Goal: Task Accomplishment & Management: Manage account settings

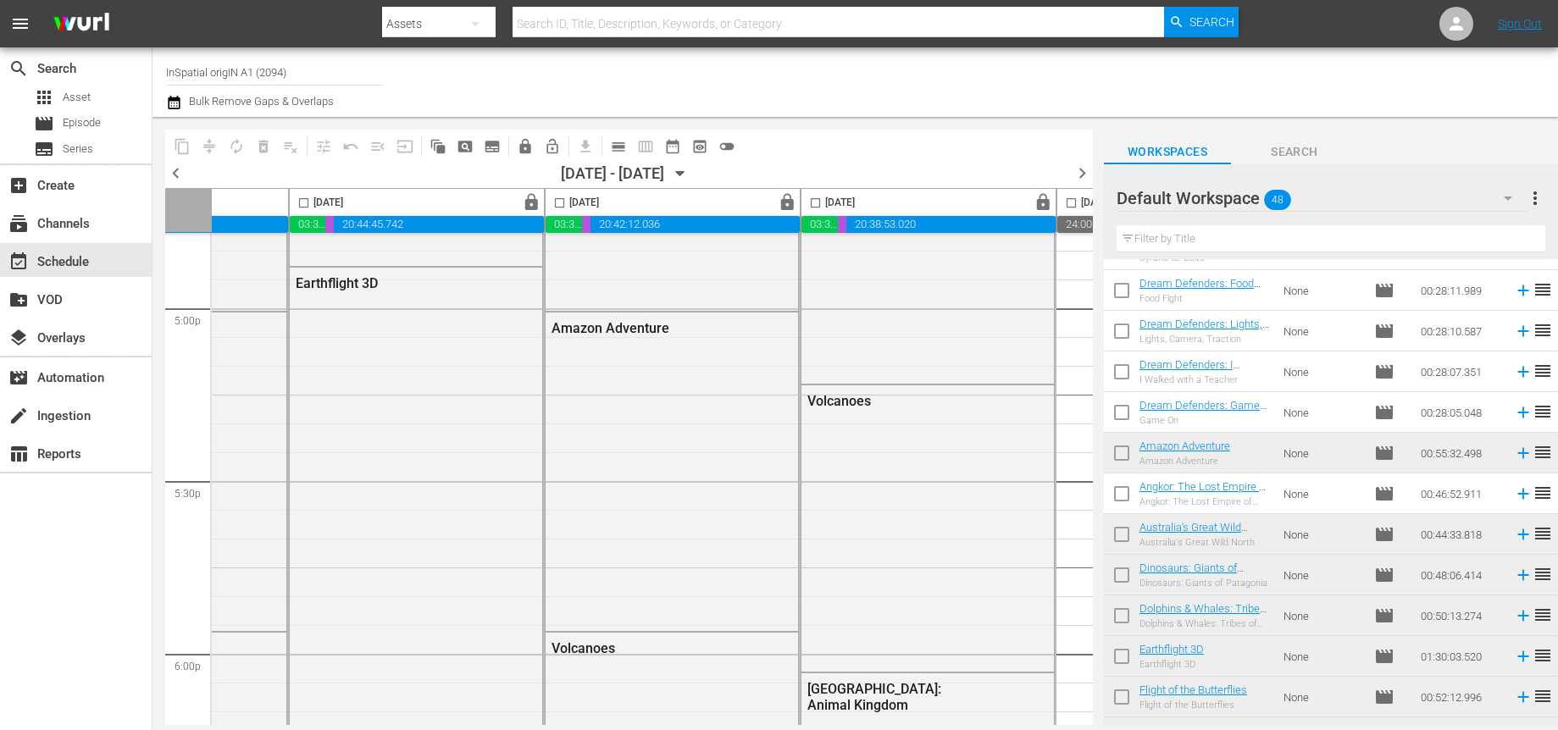
scroll to position [5502, 435]
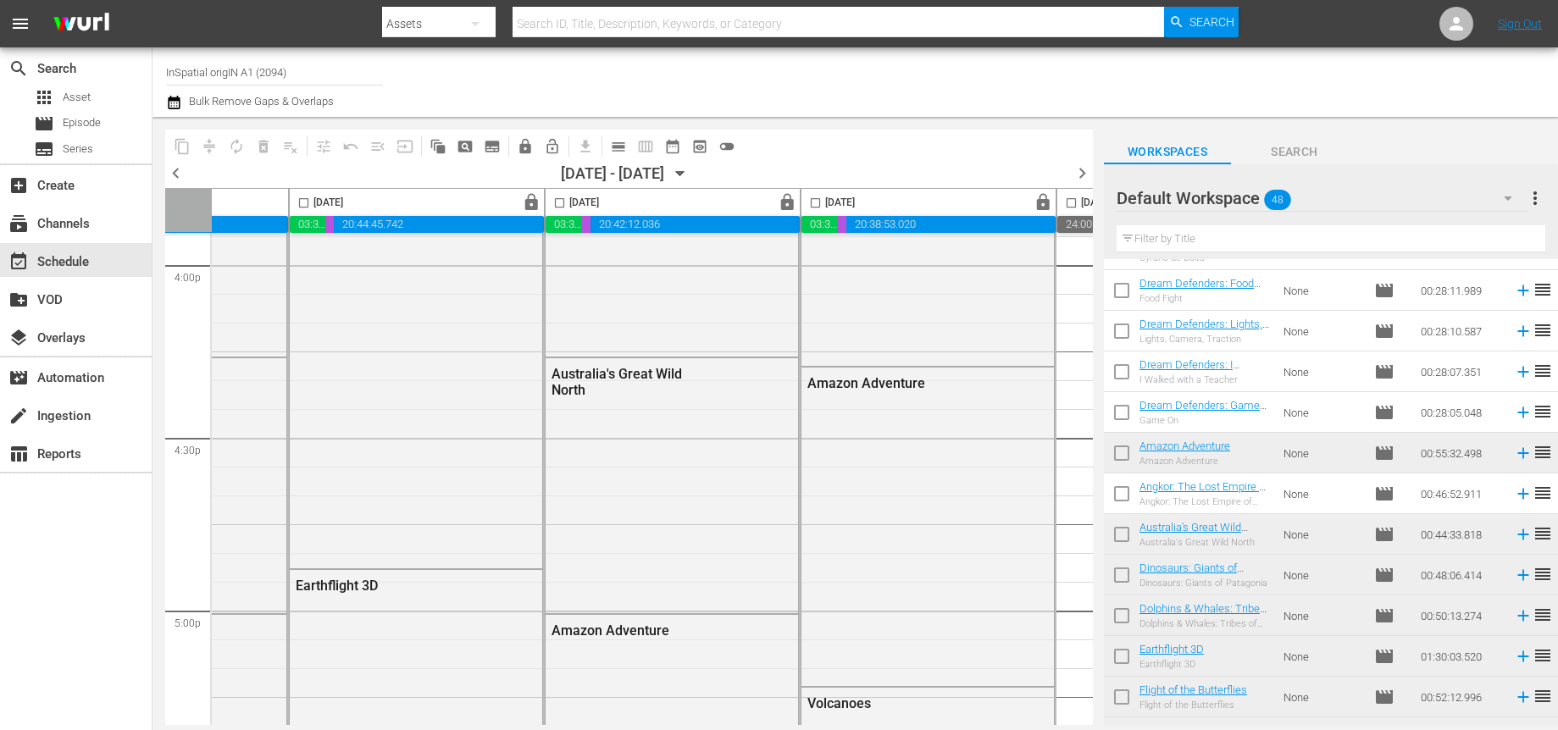
drag, startPoint x: 1084, startPoint y: 552, endPoint x: 1087, endPoint y: 537, distance: 15.5
click at [1090, 528] on div "Sunday, October 5th 03:34:11.020 00:06:15.875 20:42:12.036 00:00:00.000 Monday,…" at bounding box center [629, 456] width 928 height 537
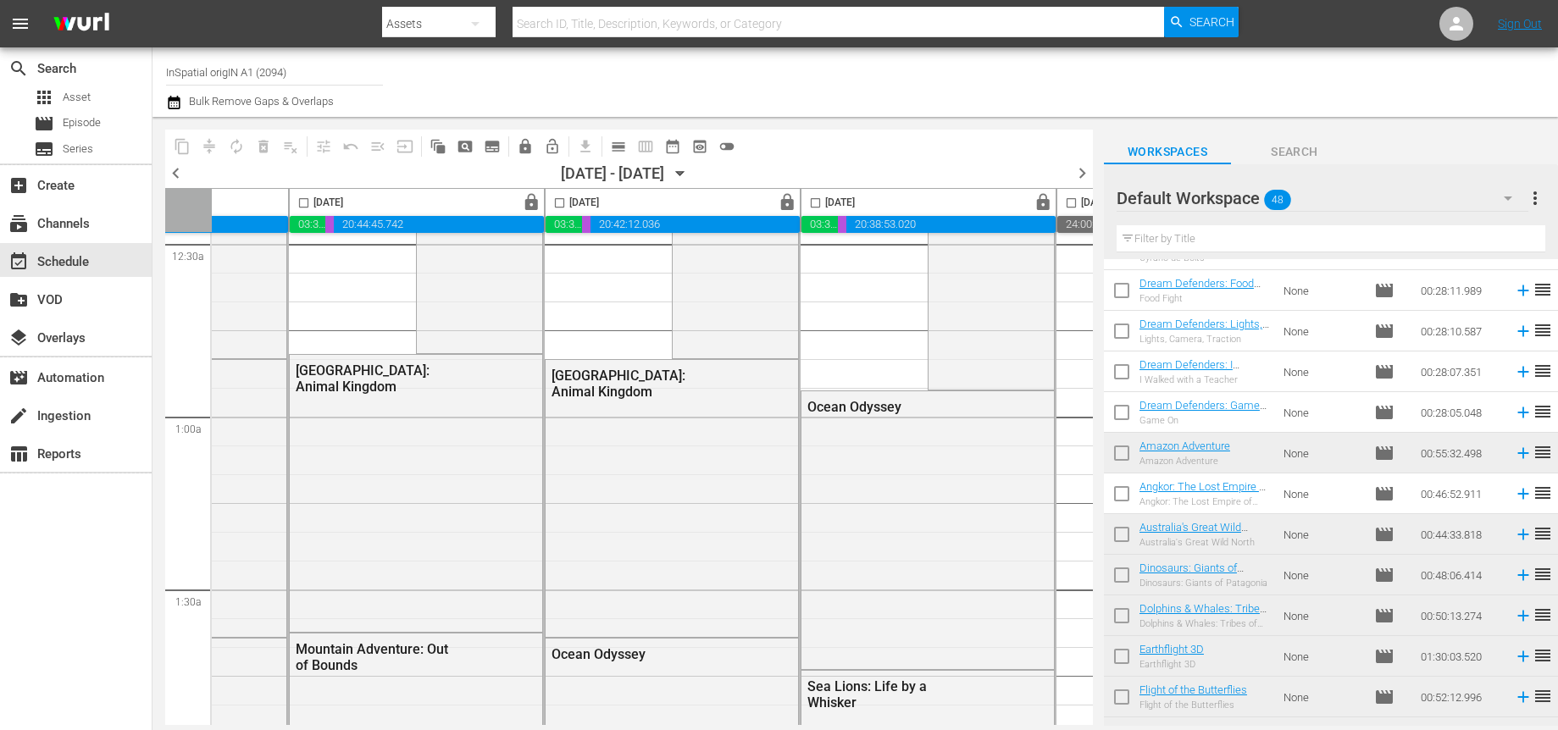
scroll to position [0, 435]
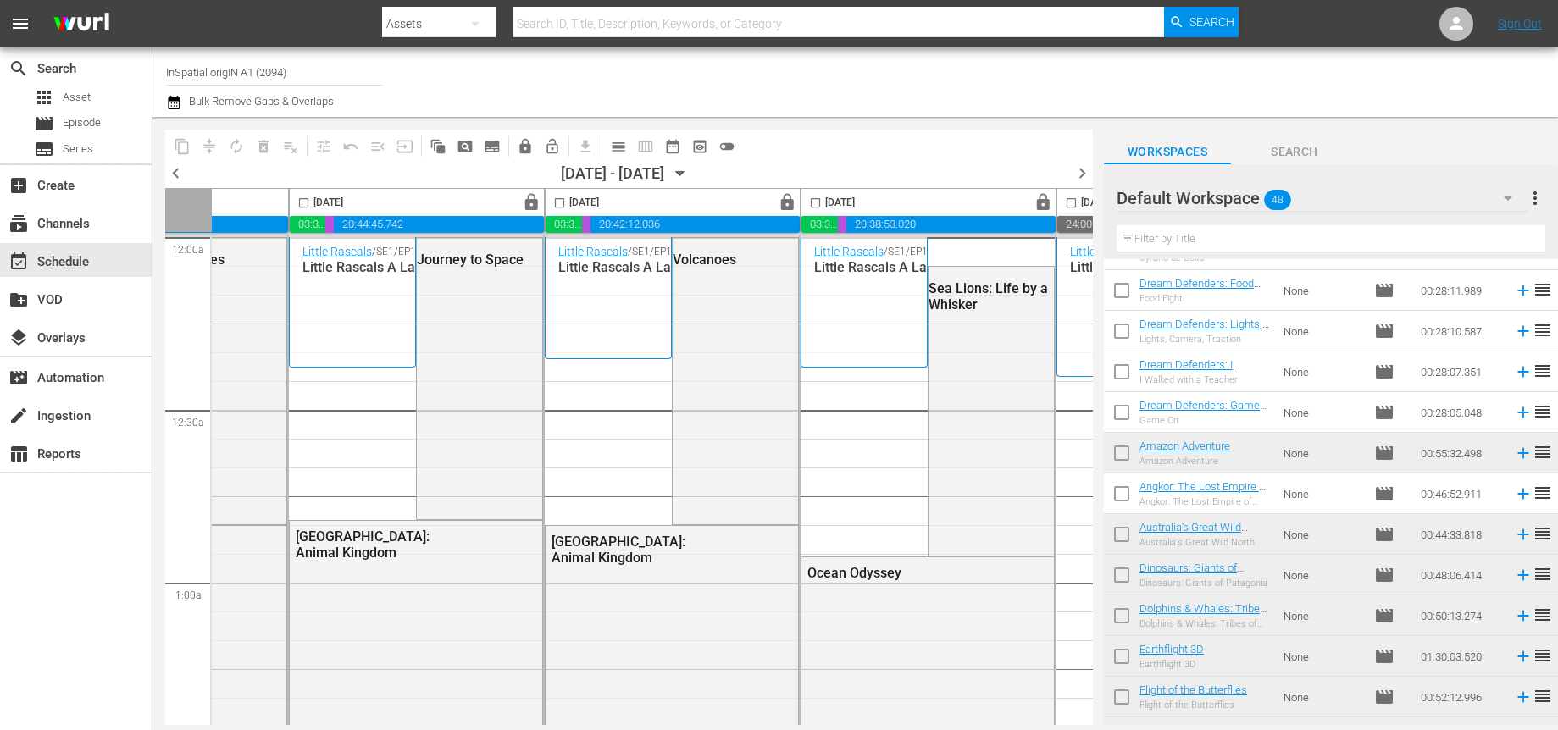
click at [557, 205] on input "checkbox" at bounding box center [559, 206] width 19 height 19
click at [784, 202] on span "lock" at bounding box center [787, 202] width 19 height 19
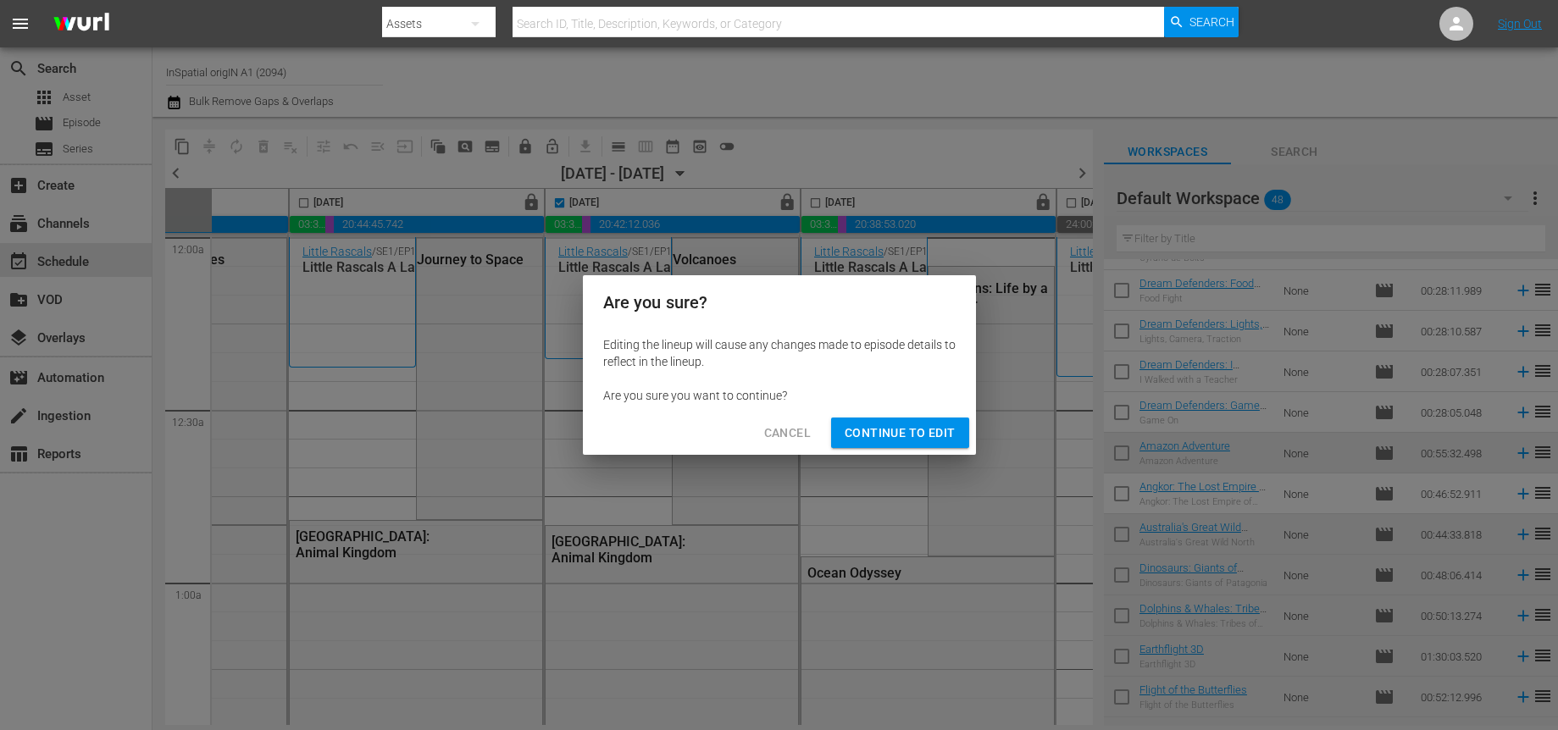
click at [865, 438] on span "Continue to Edit" at bounding box center [900, 433] width 110 height 21
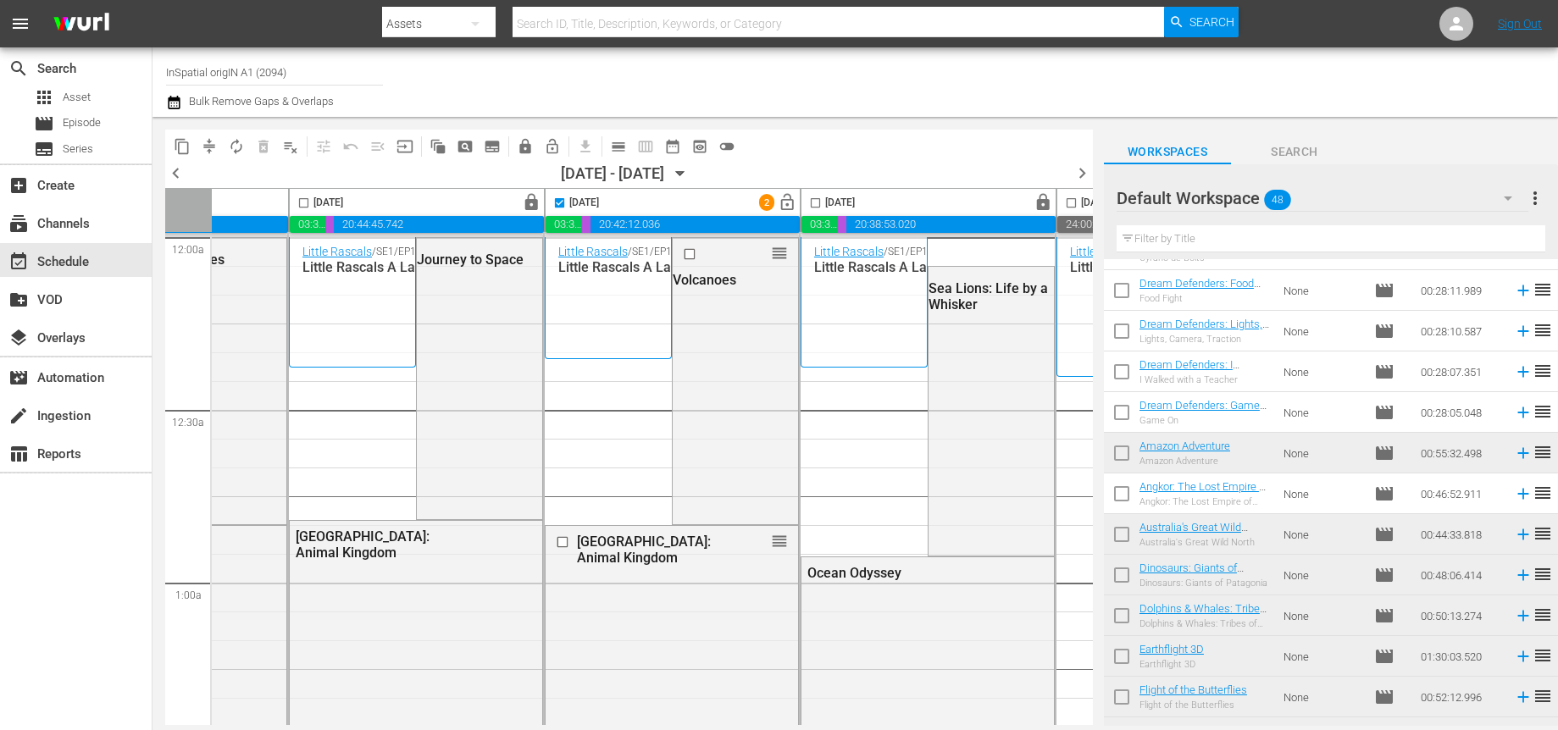
click at [557, 202] on input "checkbox" at bounding box center [559, 206] width 19 height 19
click at [558, 207] on input "checkbox" at bounding box center [559, 206] width 19 height 19
click at [264, 146] on span "delete_forever_outlined" at bounding box center [263, 146] width 17 height 17
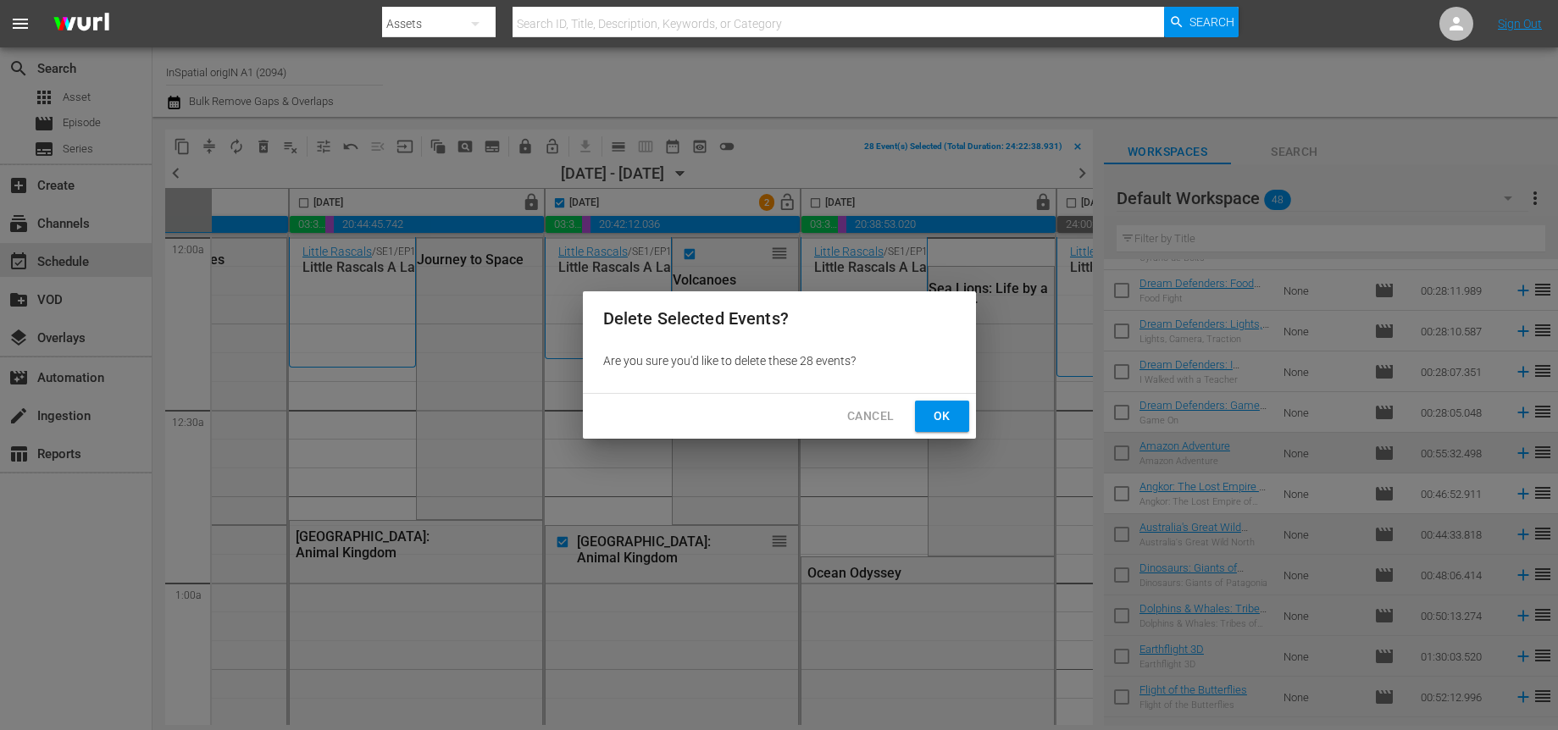
click at [958, 410] on button "Ok" at bounding box center [942, 416] width 54 height 31
checkbox input "false"
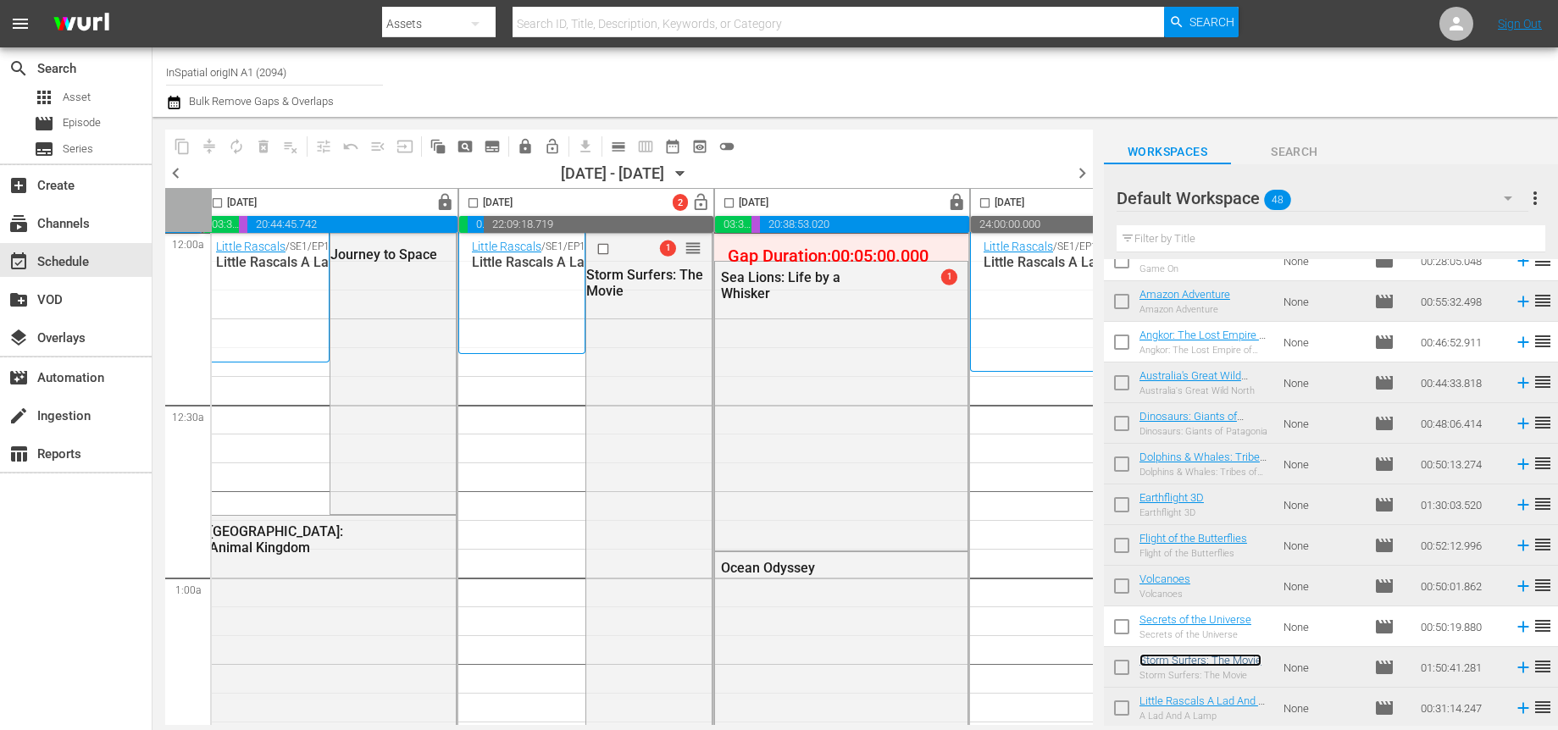
scroll to position [5, 557]
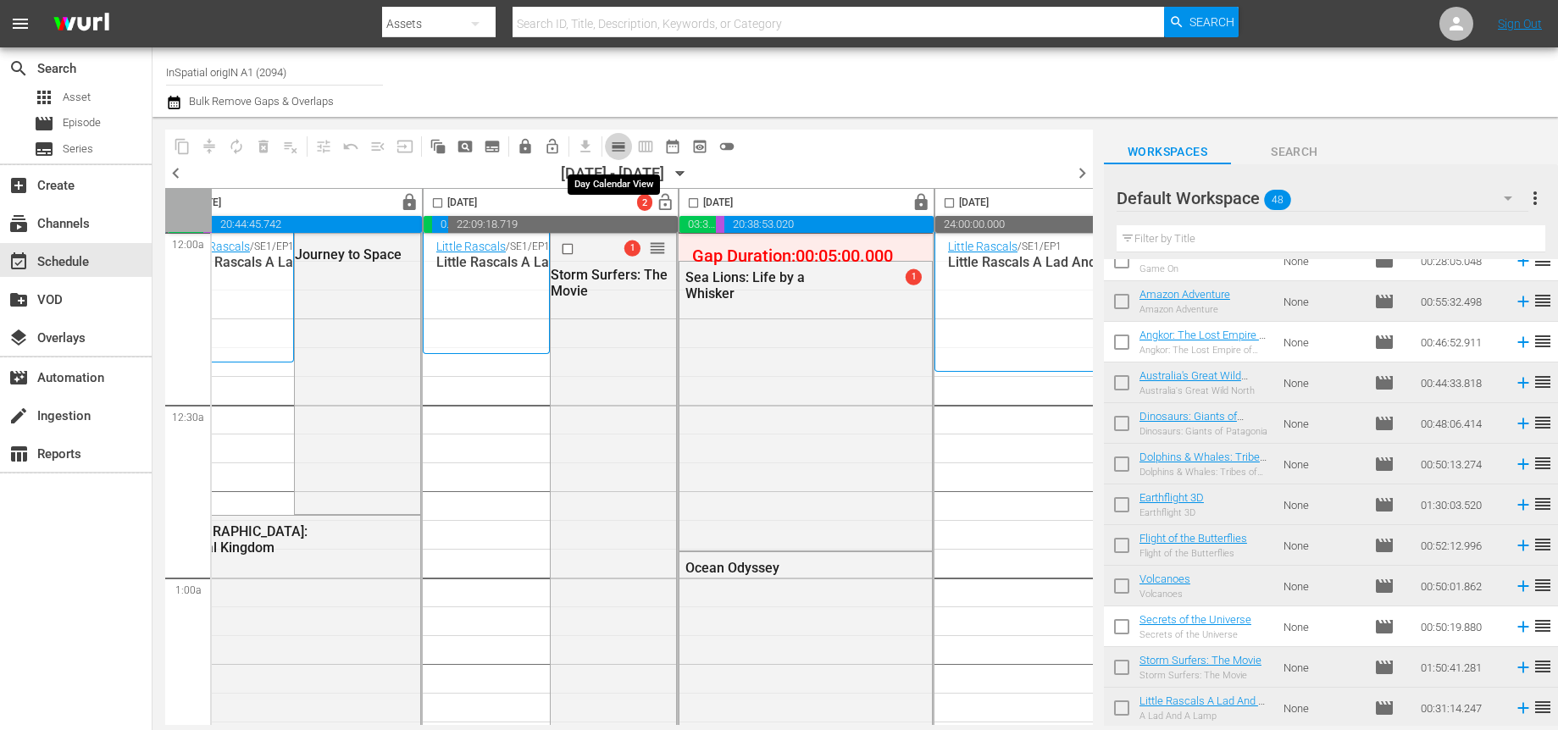
click at [619, 147] on span "calendar_view_day_outlined" at bounding box center [618, 146] width 17 height 17
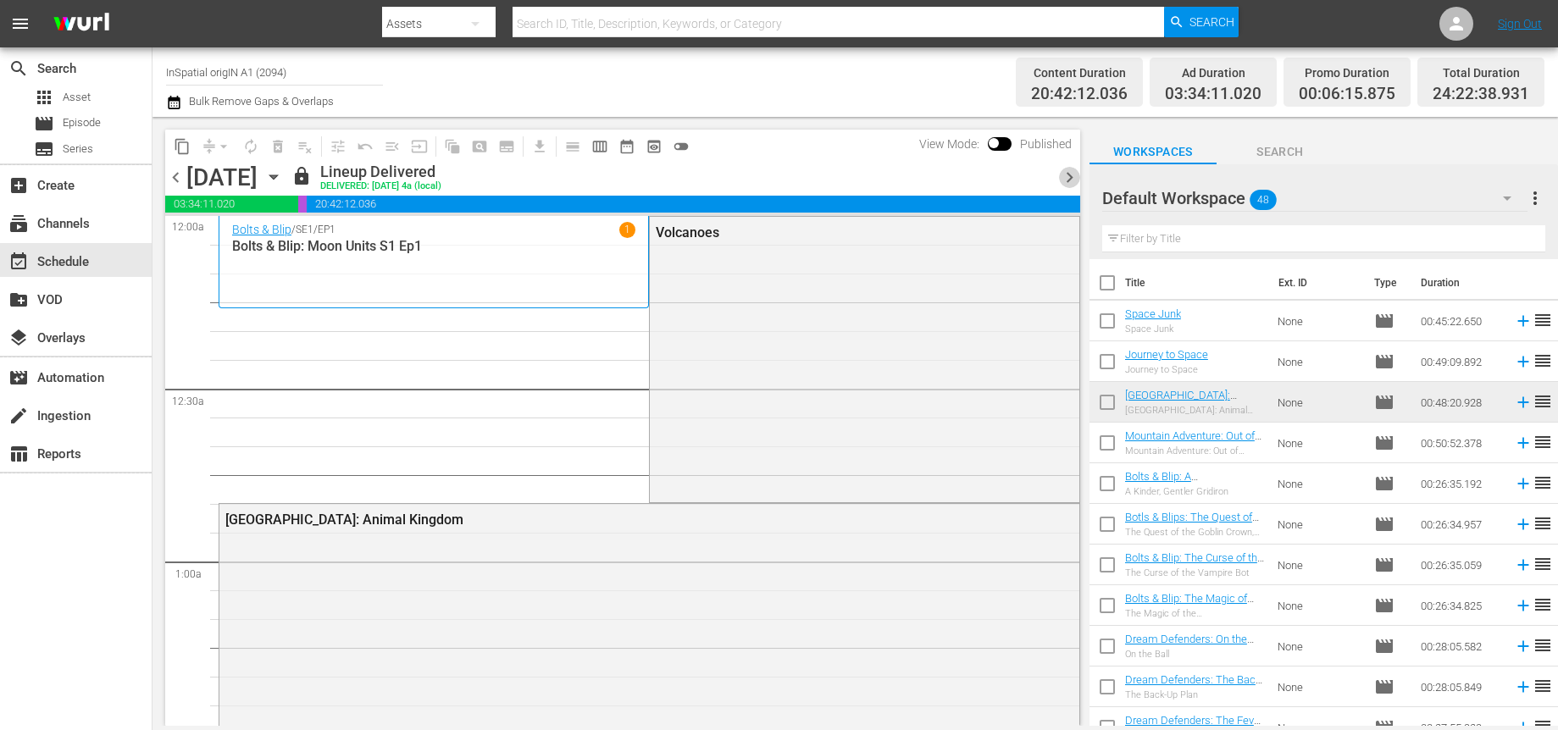
click at [1067, 180] on span "chevron_right" at bounding box center [1069, 177] width 21 height 21
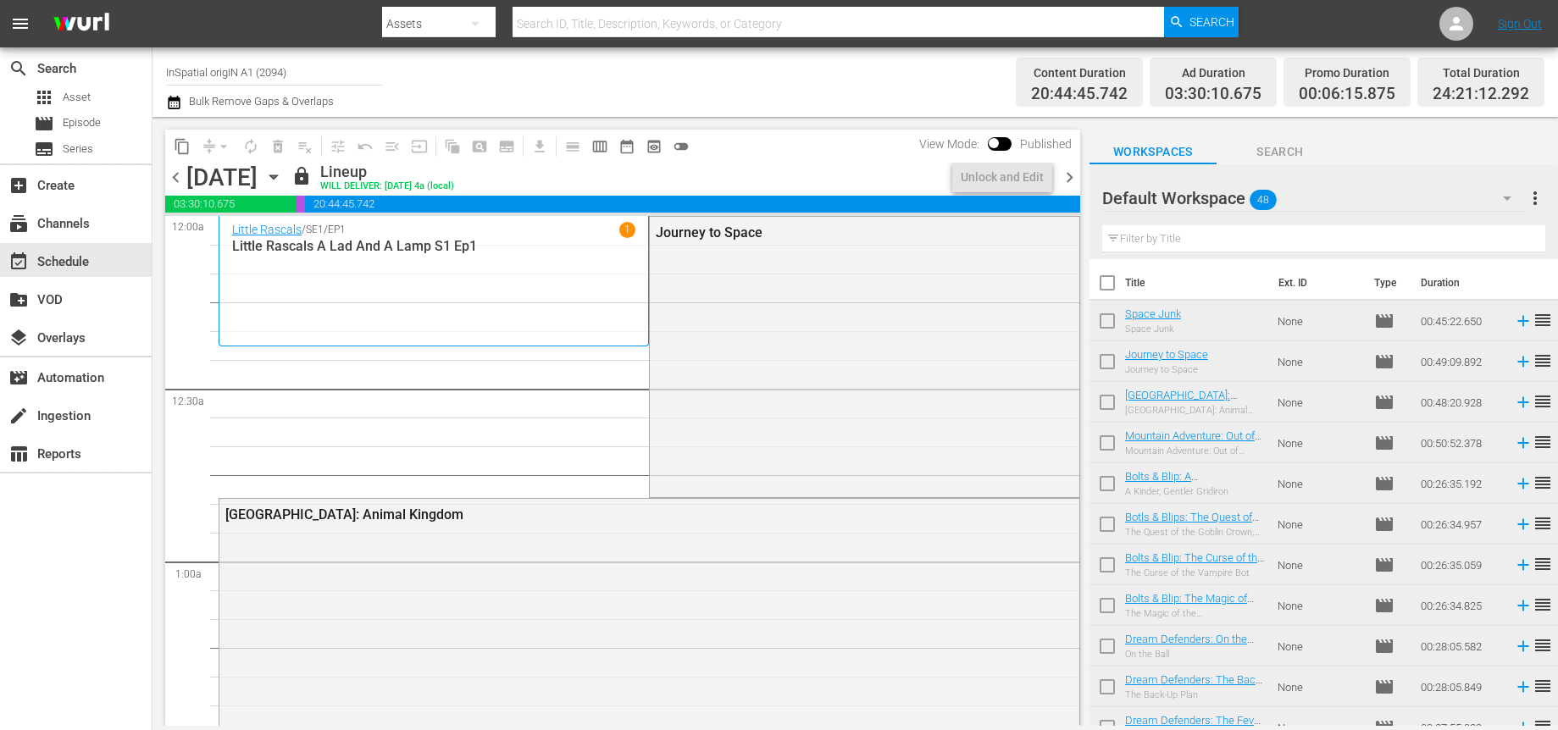
click at [1067, 180] on span "chevron_right" at bounding box center [1069, 177] width 21 height 21
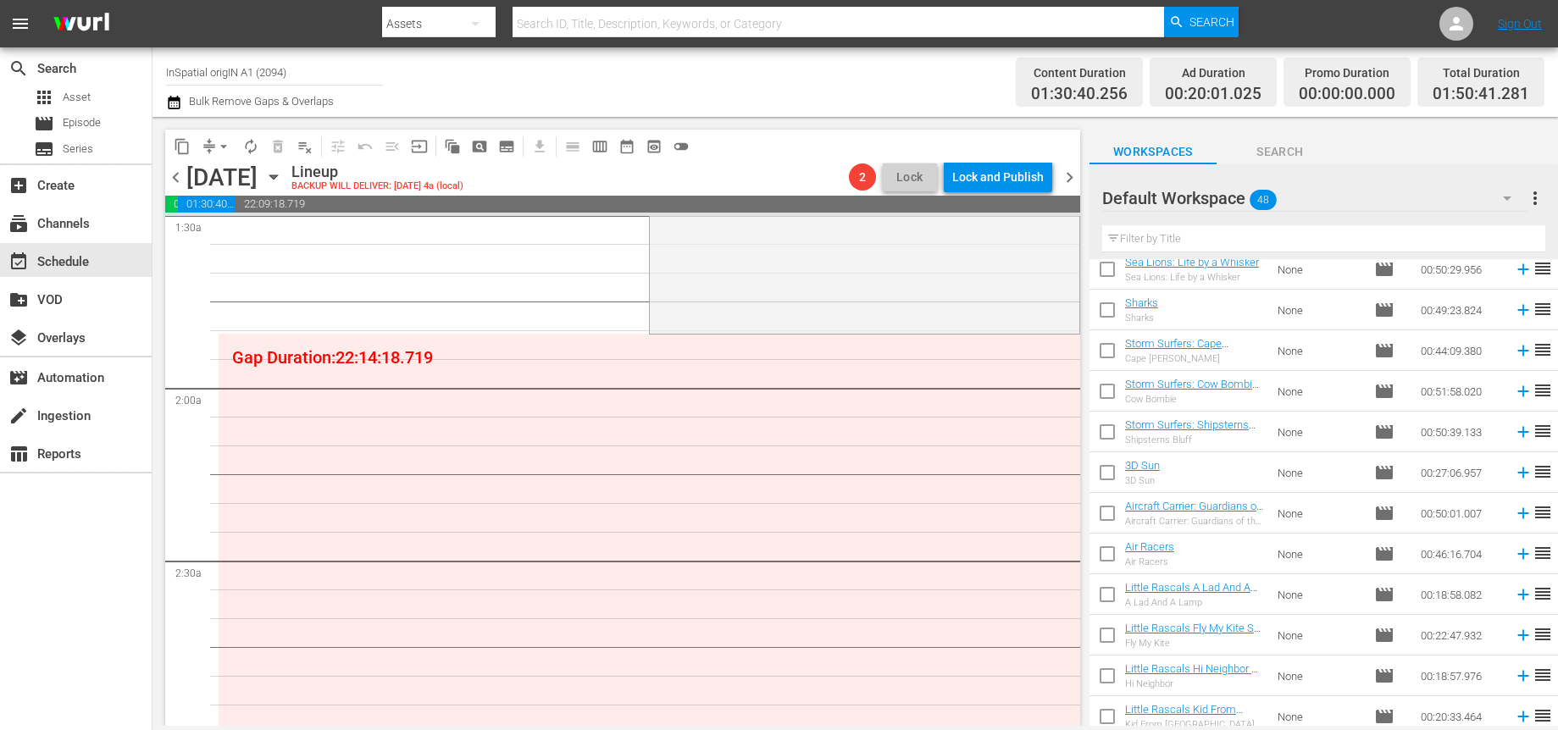
scroll to position [577, 0]
click at [103, 122] on div "movie Episode" at bounding box center [76, 124] width 152 height 24
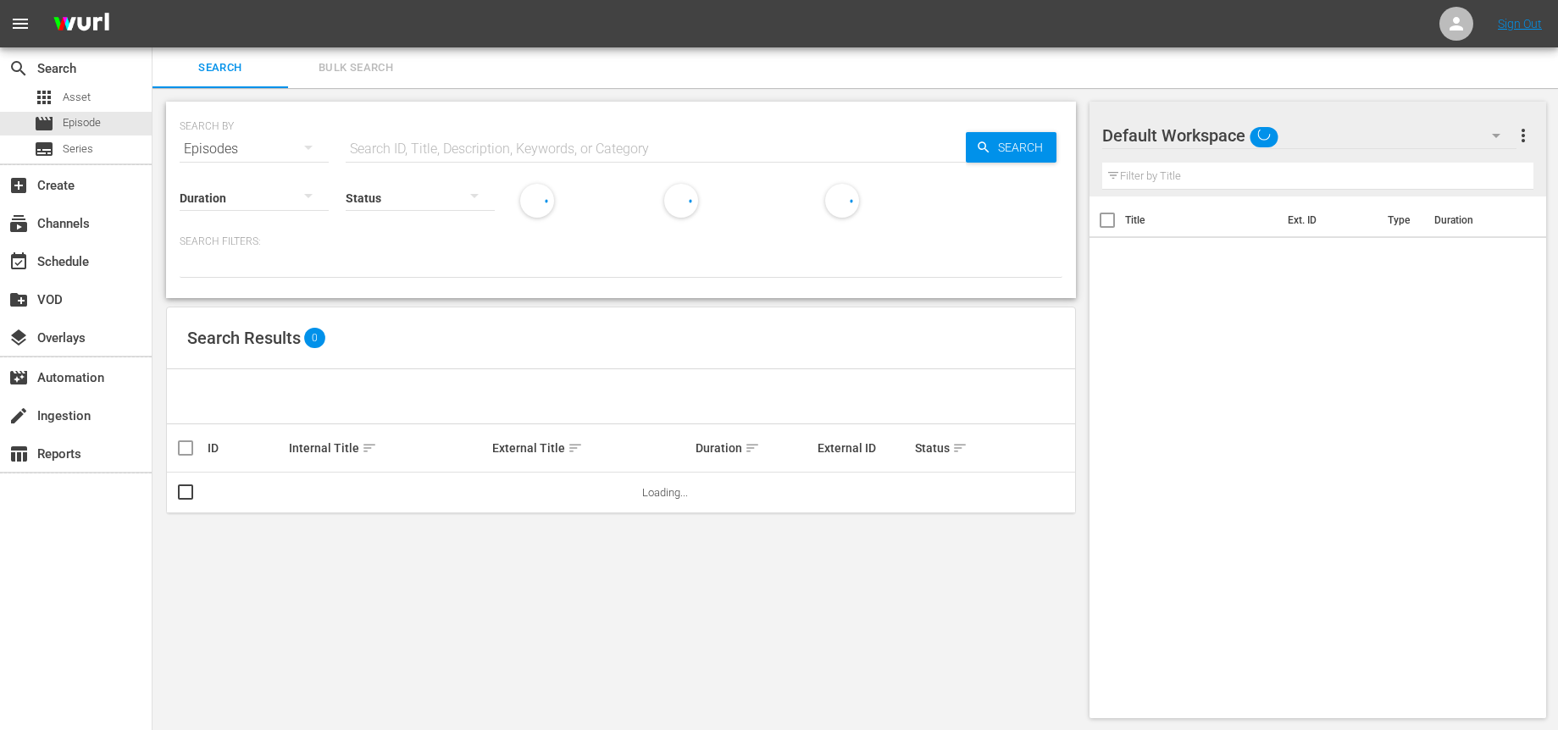
scroll to position [2, 0]
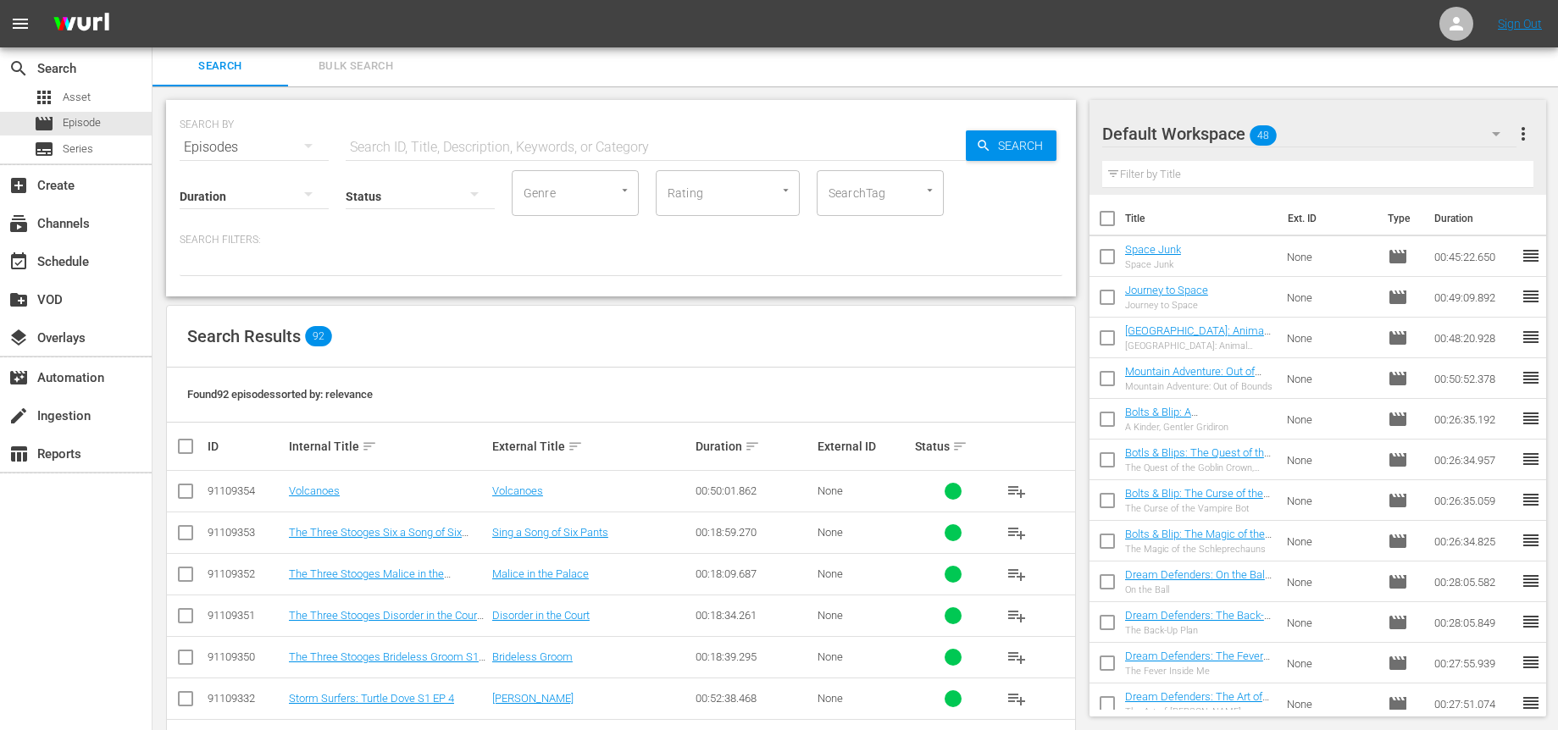
click at [496, 145] on input "text" at bounding box center [656, 147] width 620 height 41
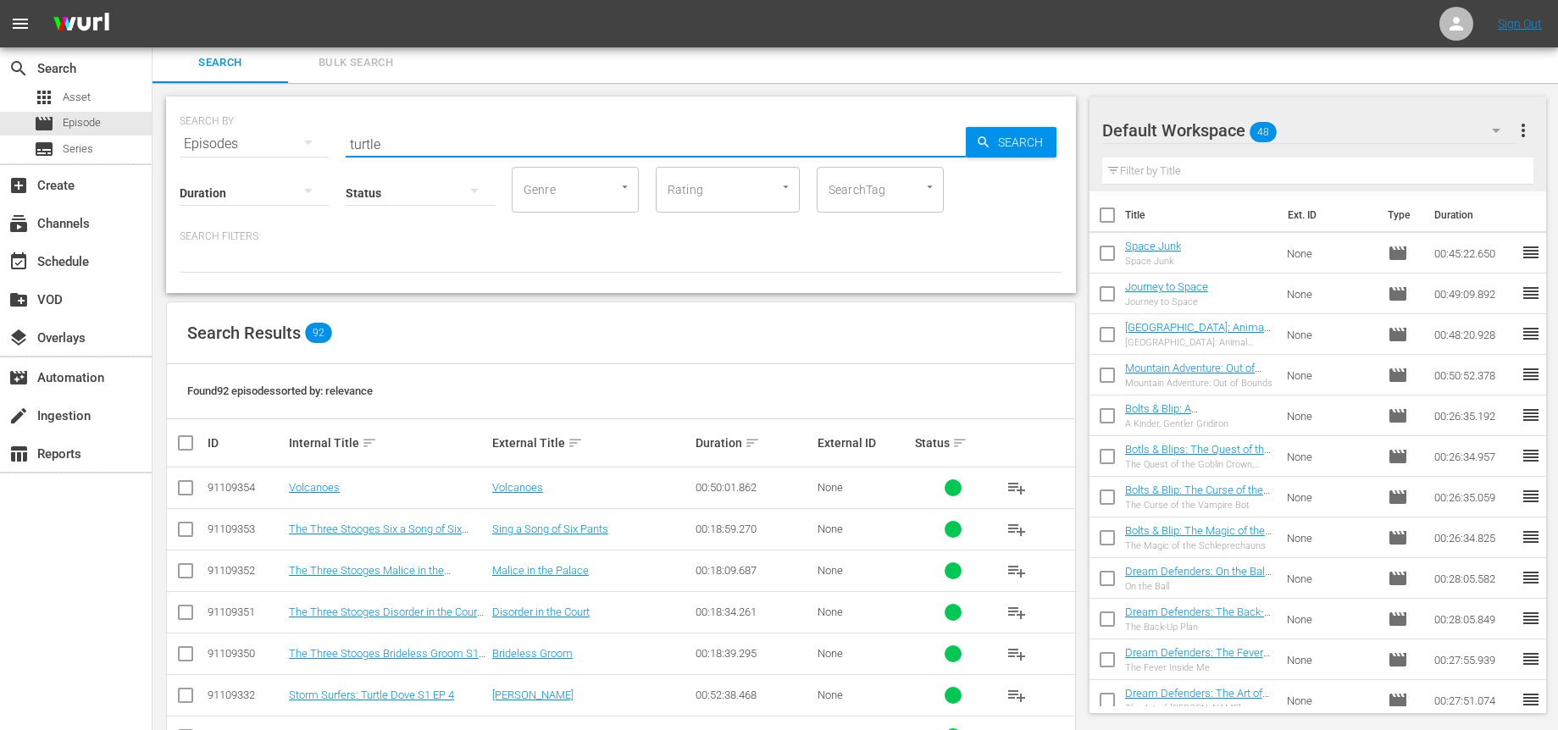
type input "turtle"
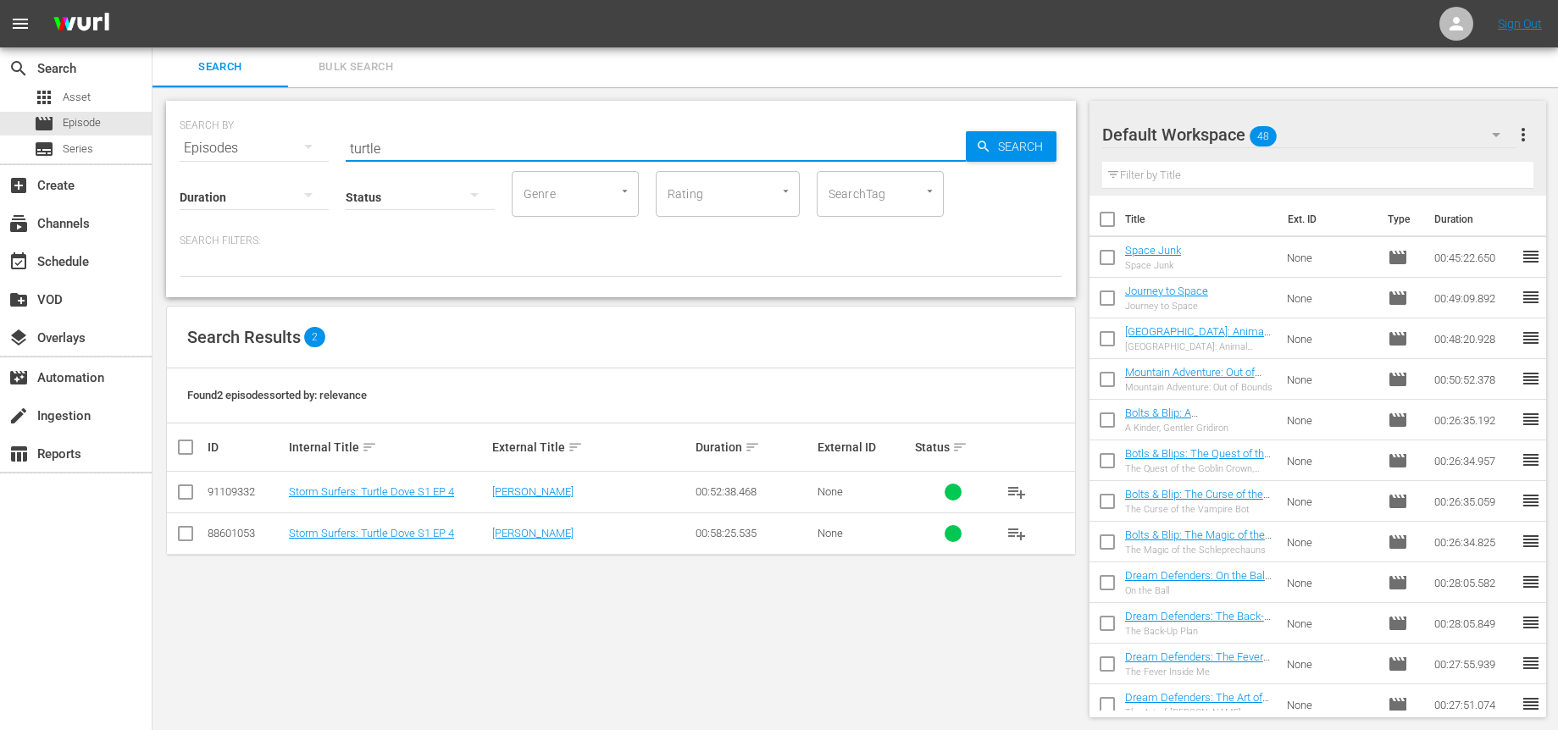
scroll to position [2, 0]
click at [189, 492] on input "checkbox" at bounding box center [185, 495] width 20 height 20
checkbox input "true"
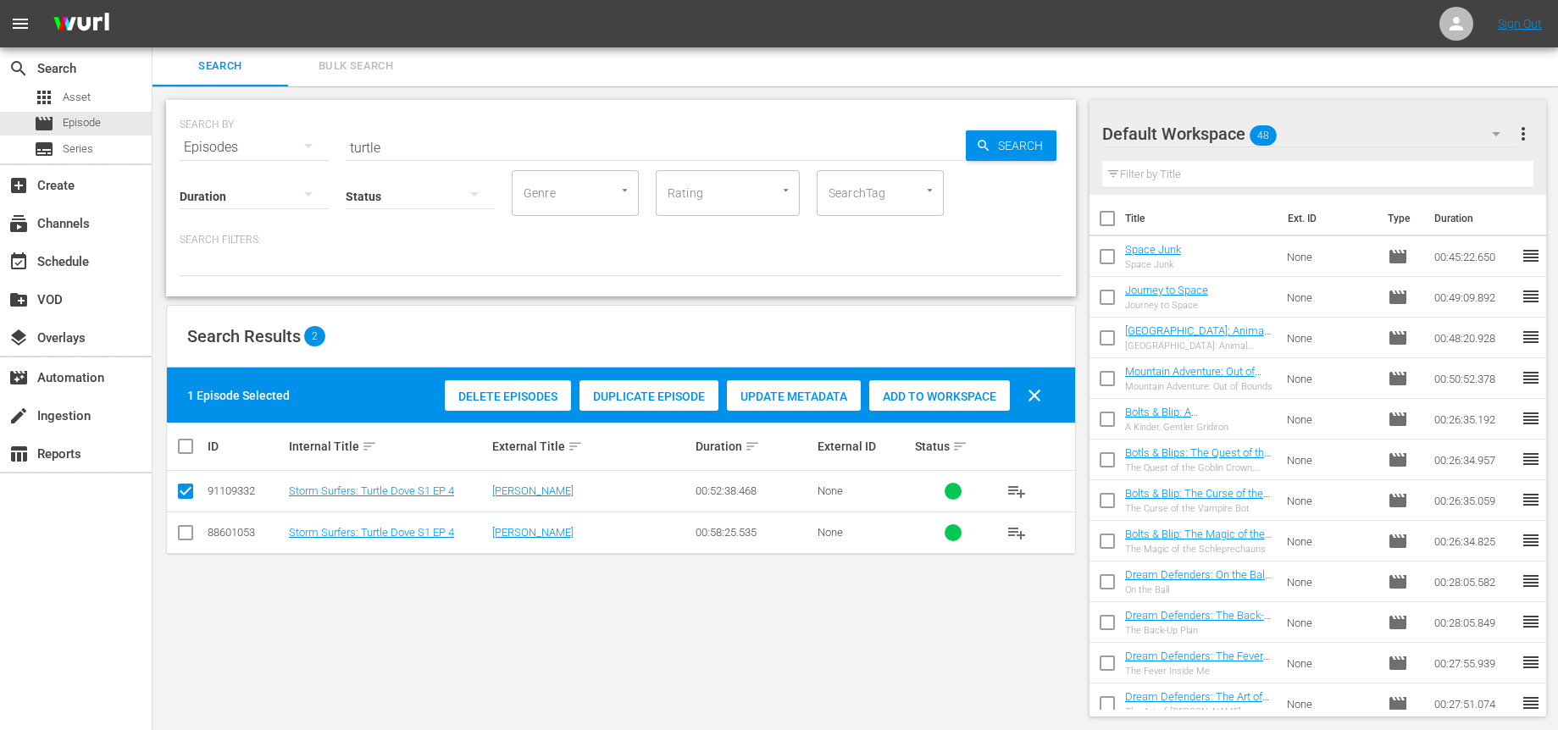
click at [935, 399] on span "Add to Workspace" at bounding box center [939, 397] width 141 height 14
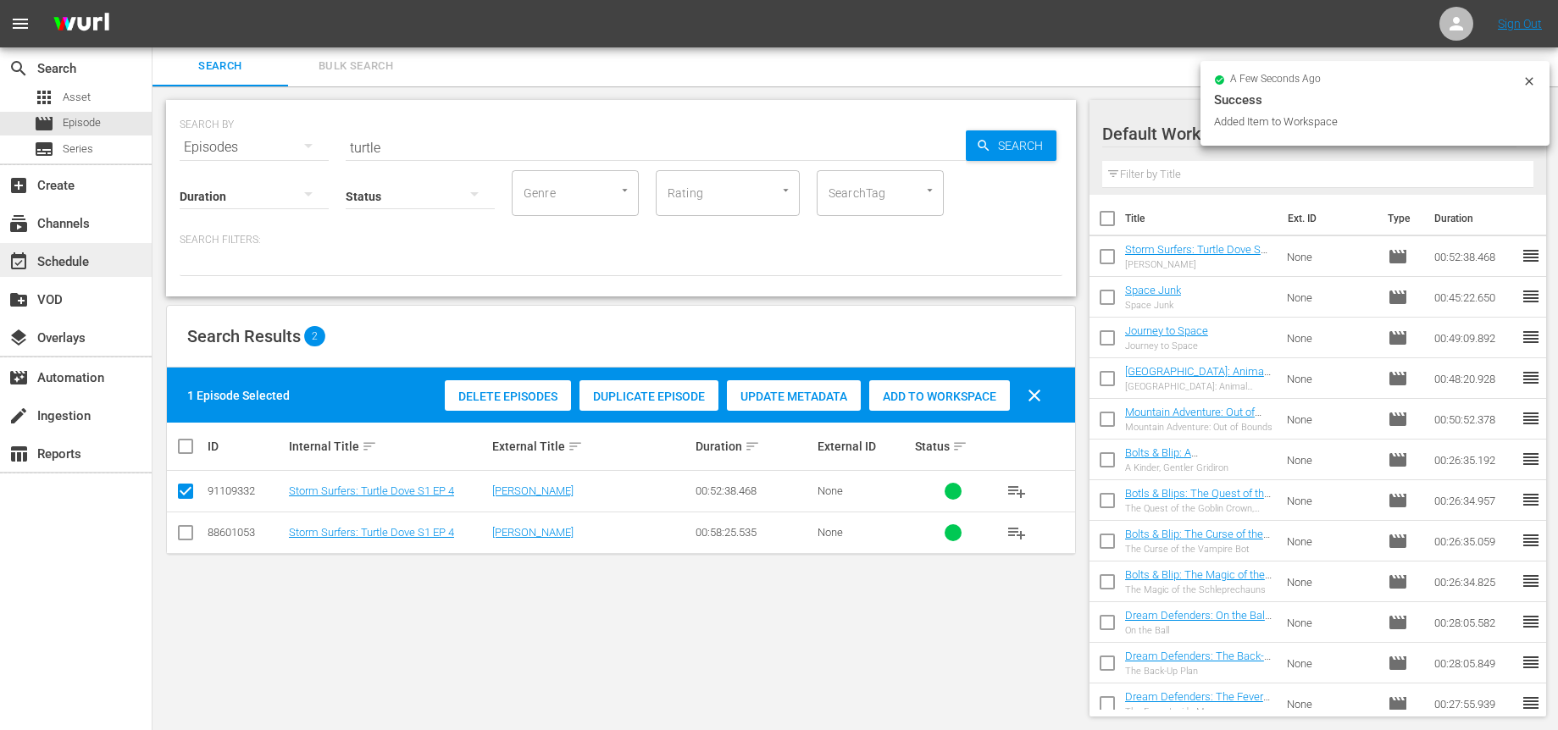
click at [75, 260] on div "event_available Schedule" at bounding box center [47, 259] width 95 height 15
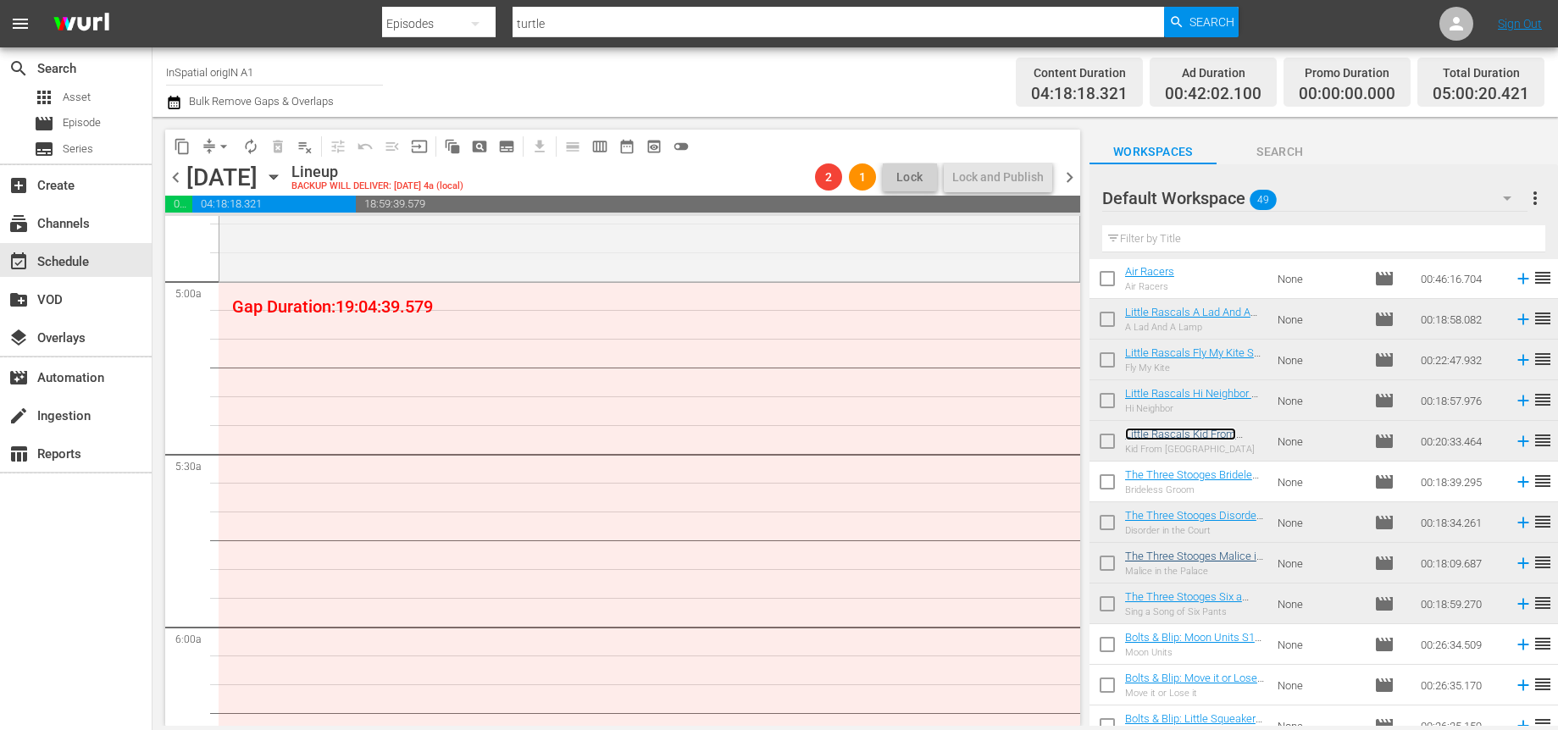
scroll to position [911, 0]
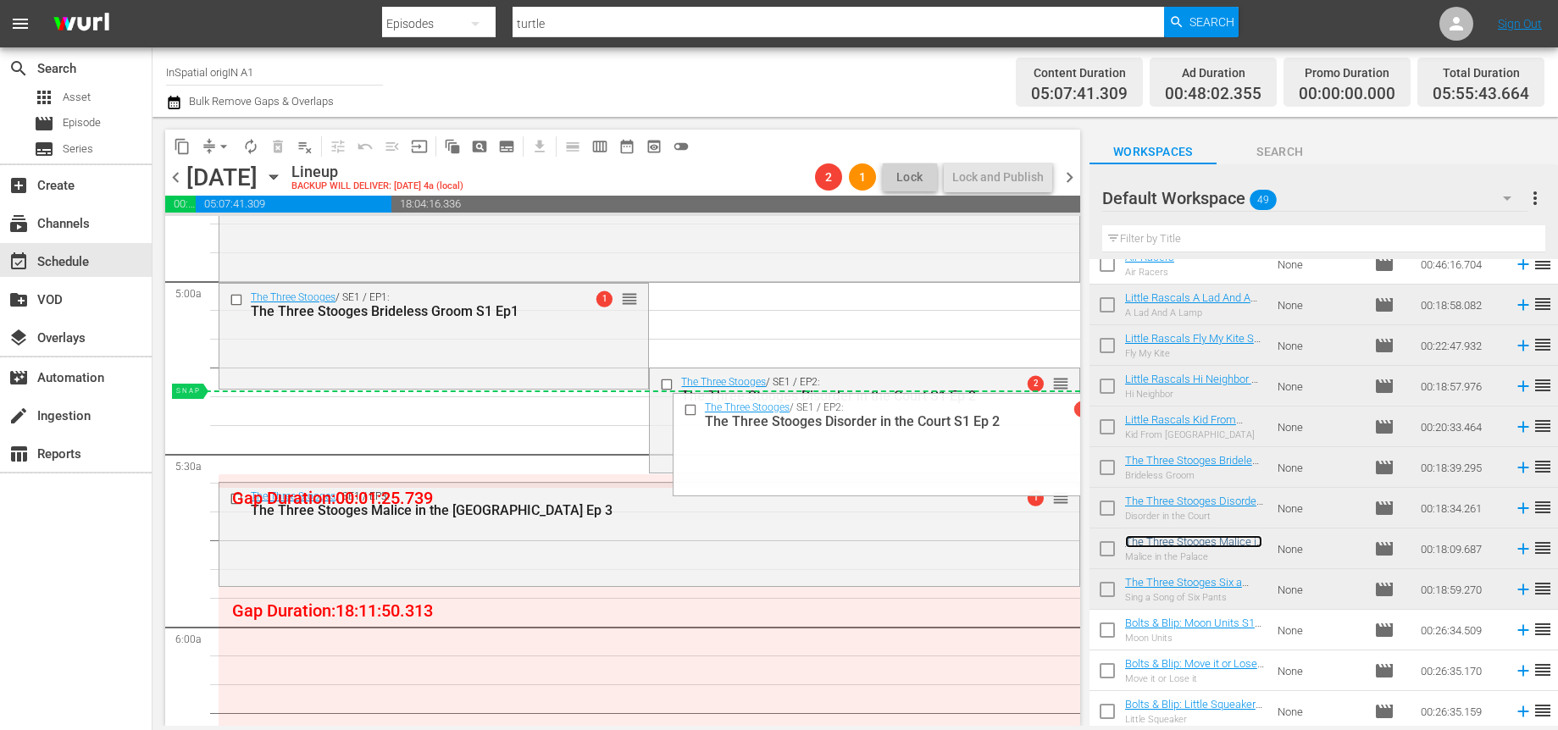
drag, startPoint x: 1067, startPoint y: 379, endPoint x: 1064, endPoint y: 390, distance: 11.5
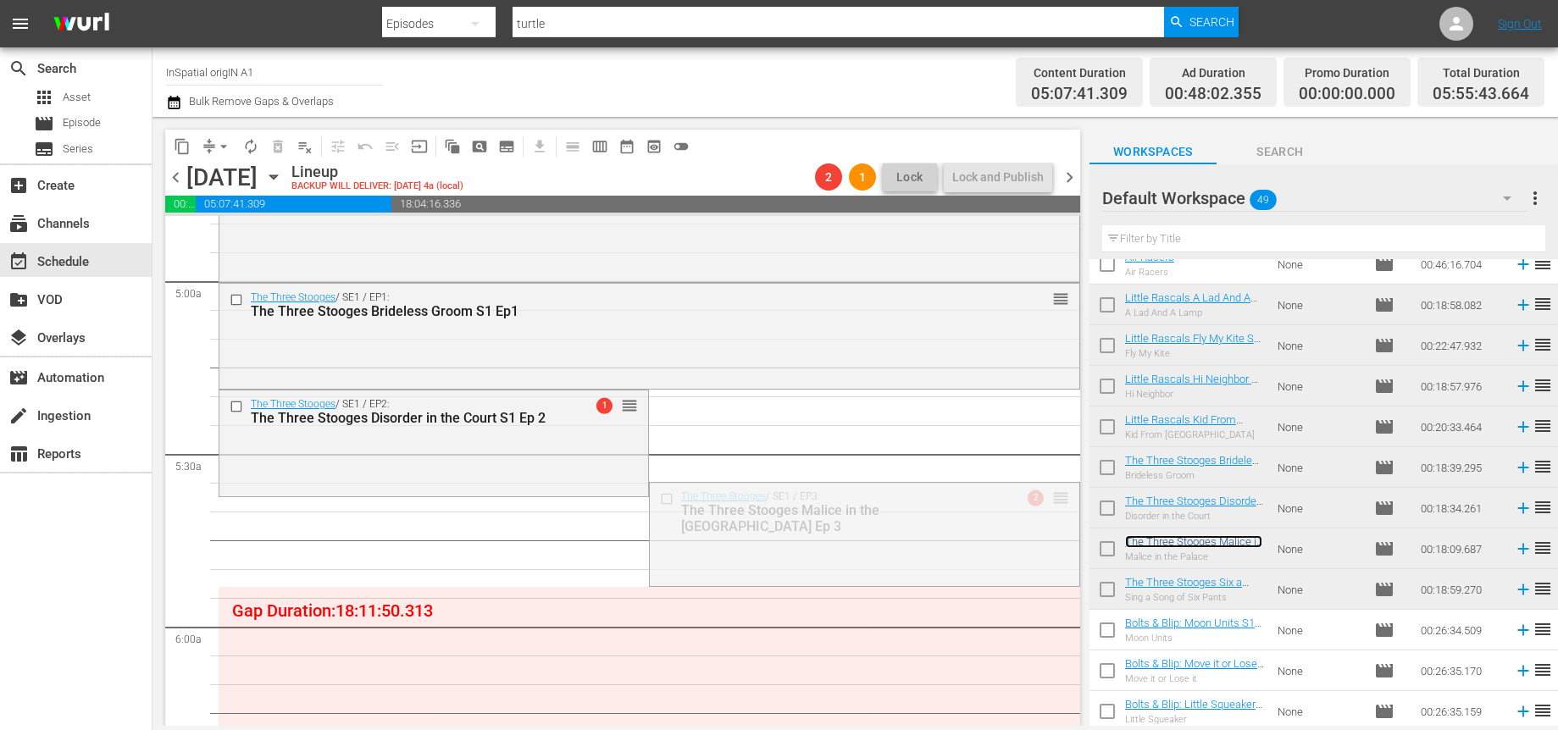
drag, startPoint x: 1062, startPoint y: 498, endPoint x: 1062, endPoint y: 509, distance: 11.0
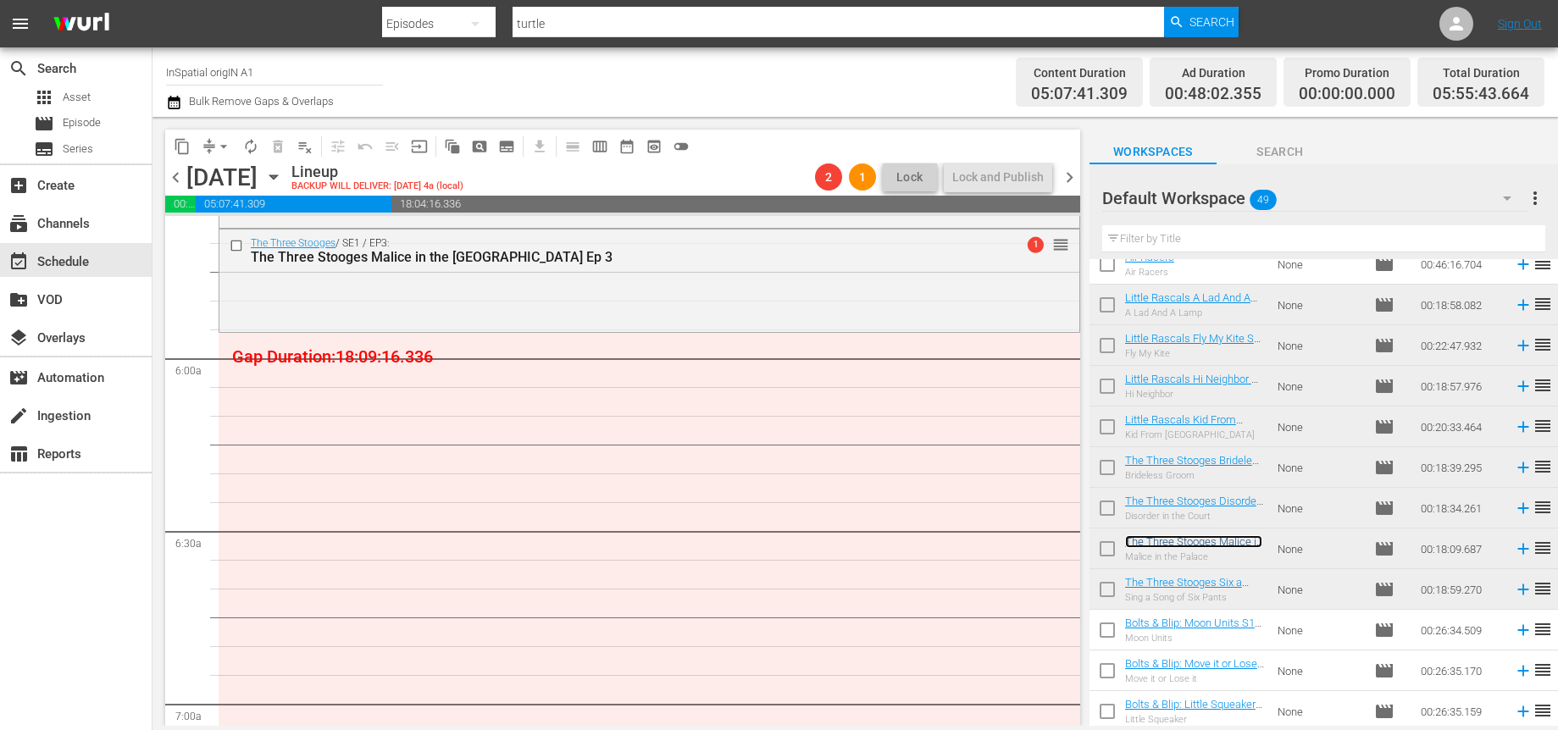
scroll to position [1949, 0]
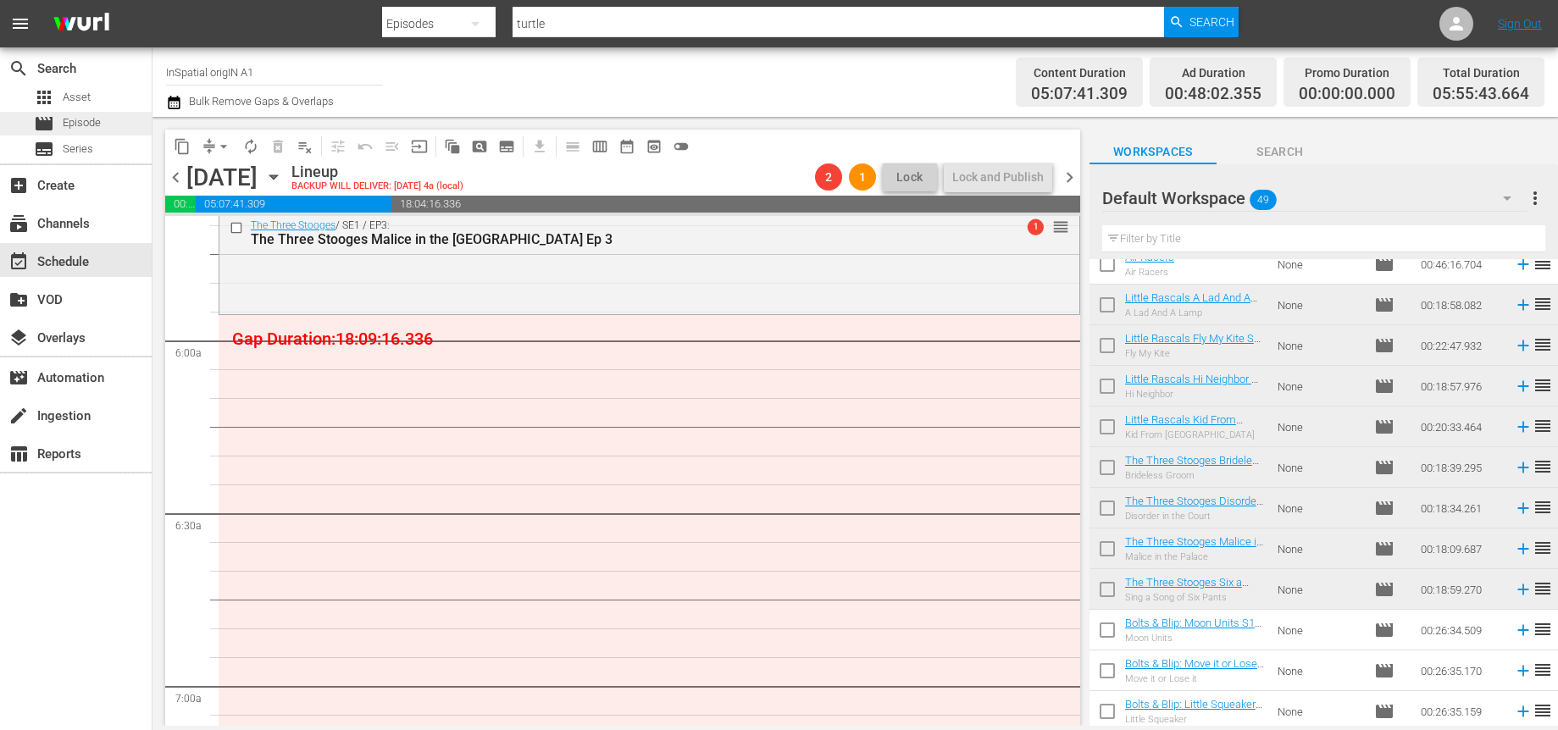
click at [96, 124] on span "Episode" at bounding box center [82, 122] width 38 height 17
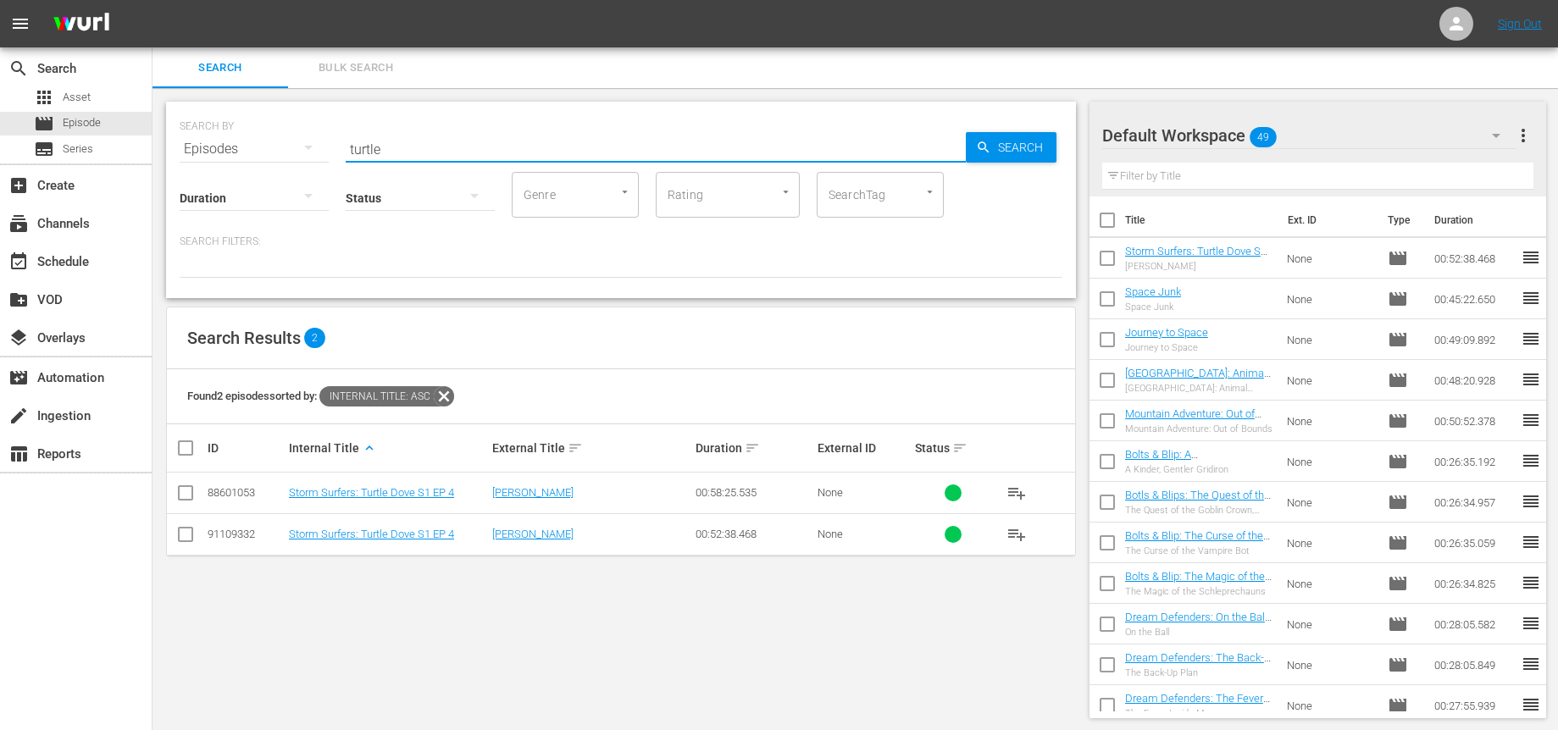
drag, startPoint x: 534, startPoint y: 155, endPoint x: 336, endPoint y: 152, distance: 197.4
click at [335, 152] on div "SEARCH BY Search By Episodes Search ID, Title, Description, Keywords, or Catego…" at bounding box center [621, 138] width 883 height 61
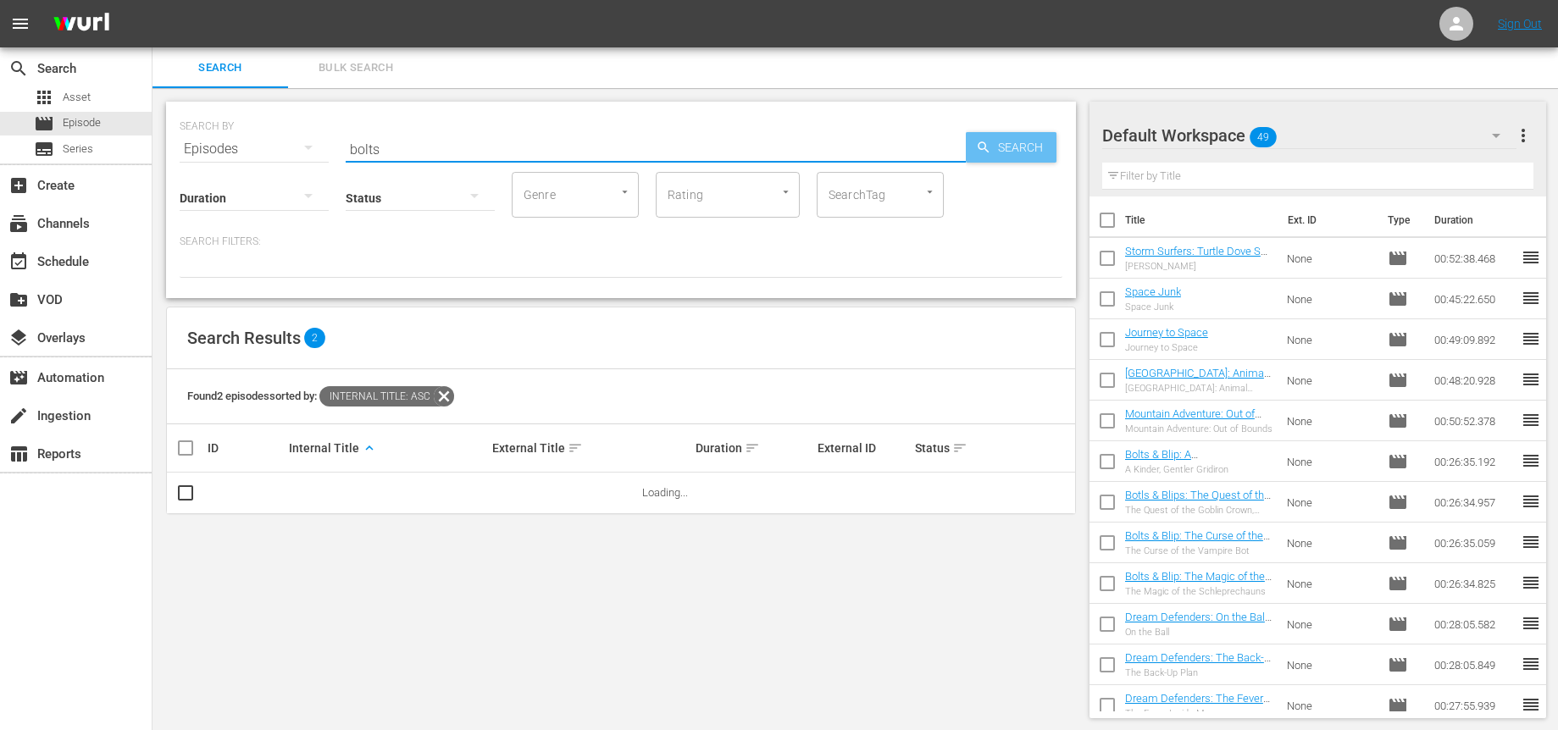
type input "bolts"
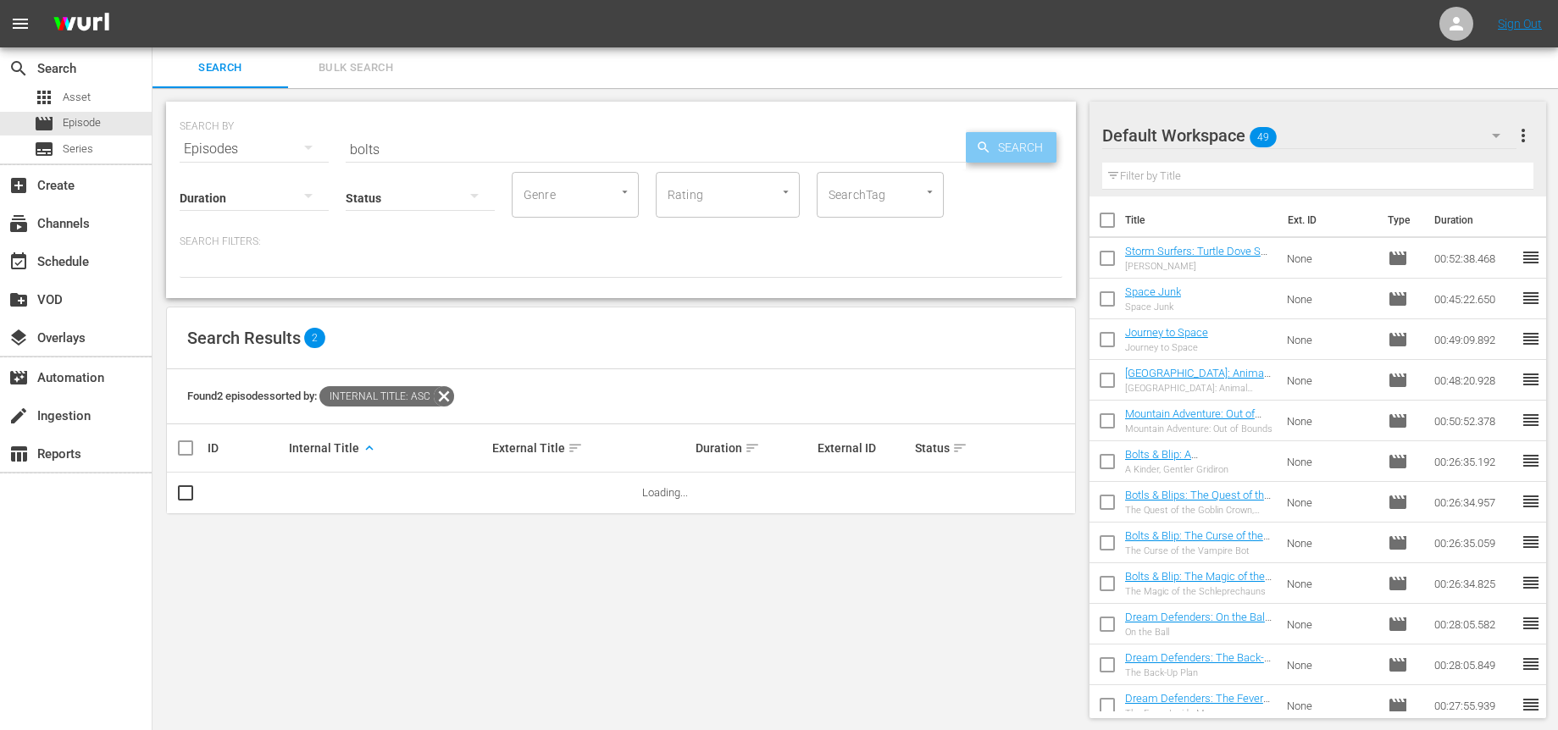
click at [1003, 149] on span "Search" at bounding box center [1023, 147] width 65 height 30
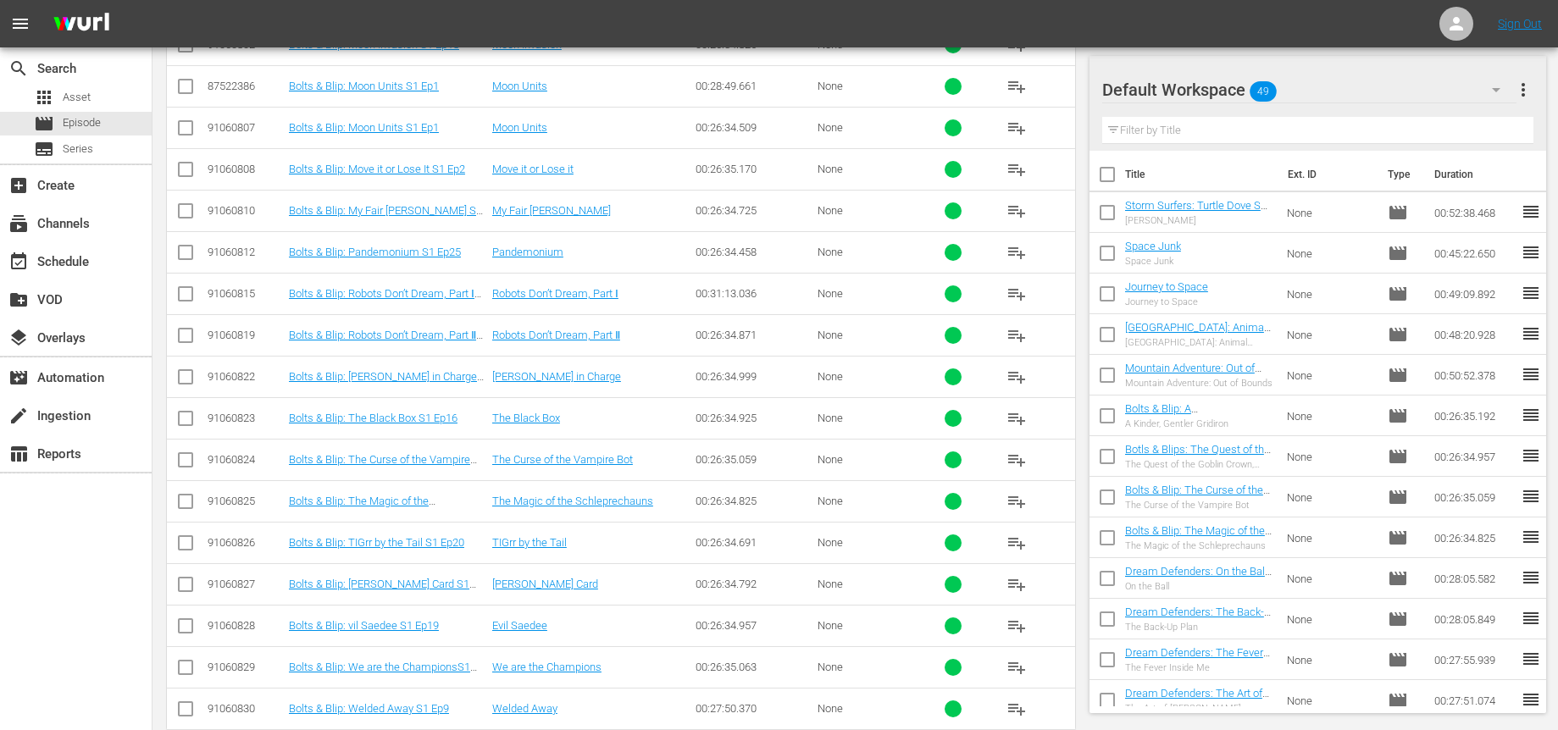
scroll to position [853, 0]
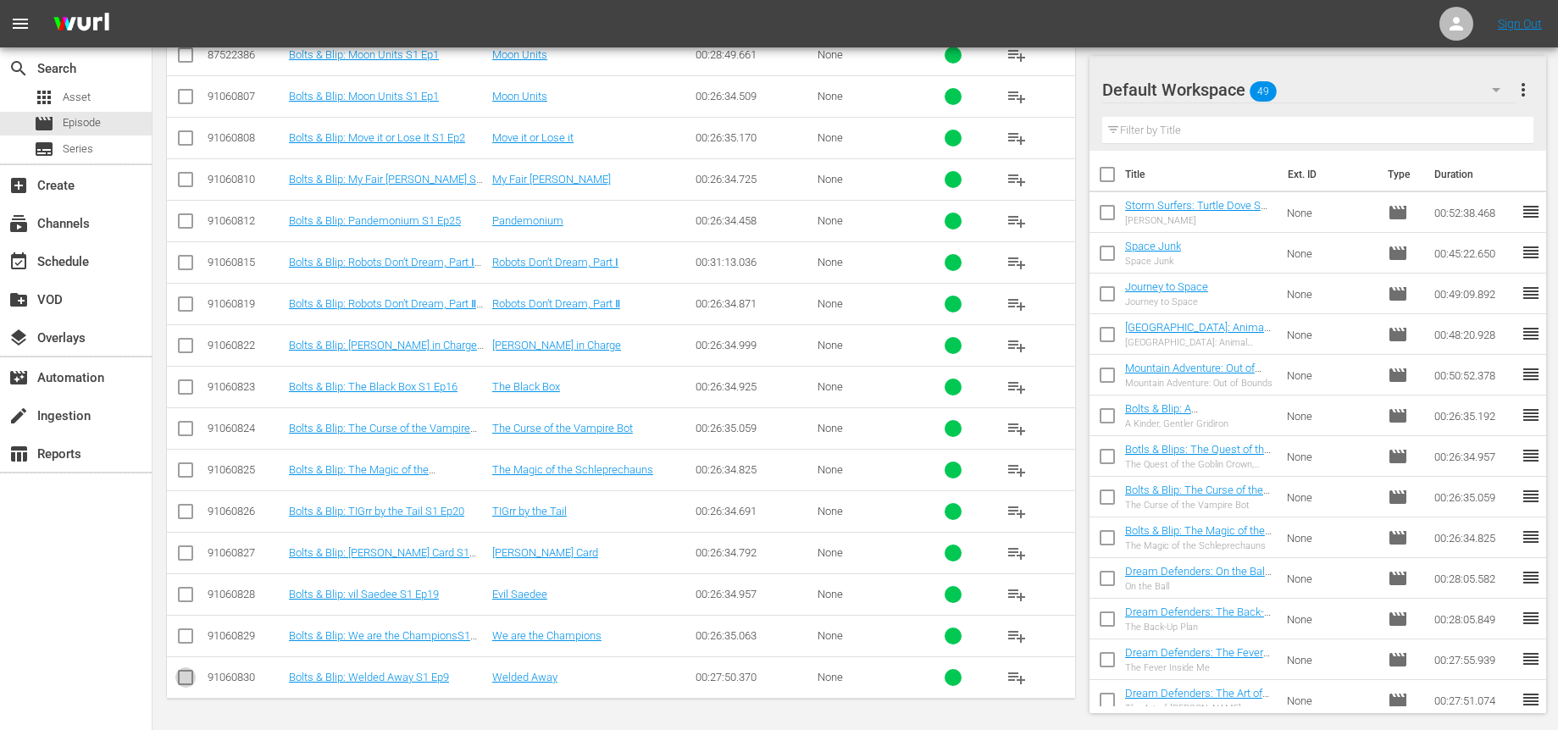
click at [190, 680] on input "checkbox" at bounding box center [185, 681] width 20 height 20
checkbox input "true"
click at [186, 263] on input "checkbox" at bounding box center [185, 266] width 20 height 20
checkbox input "true"
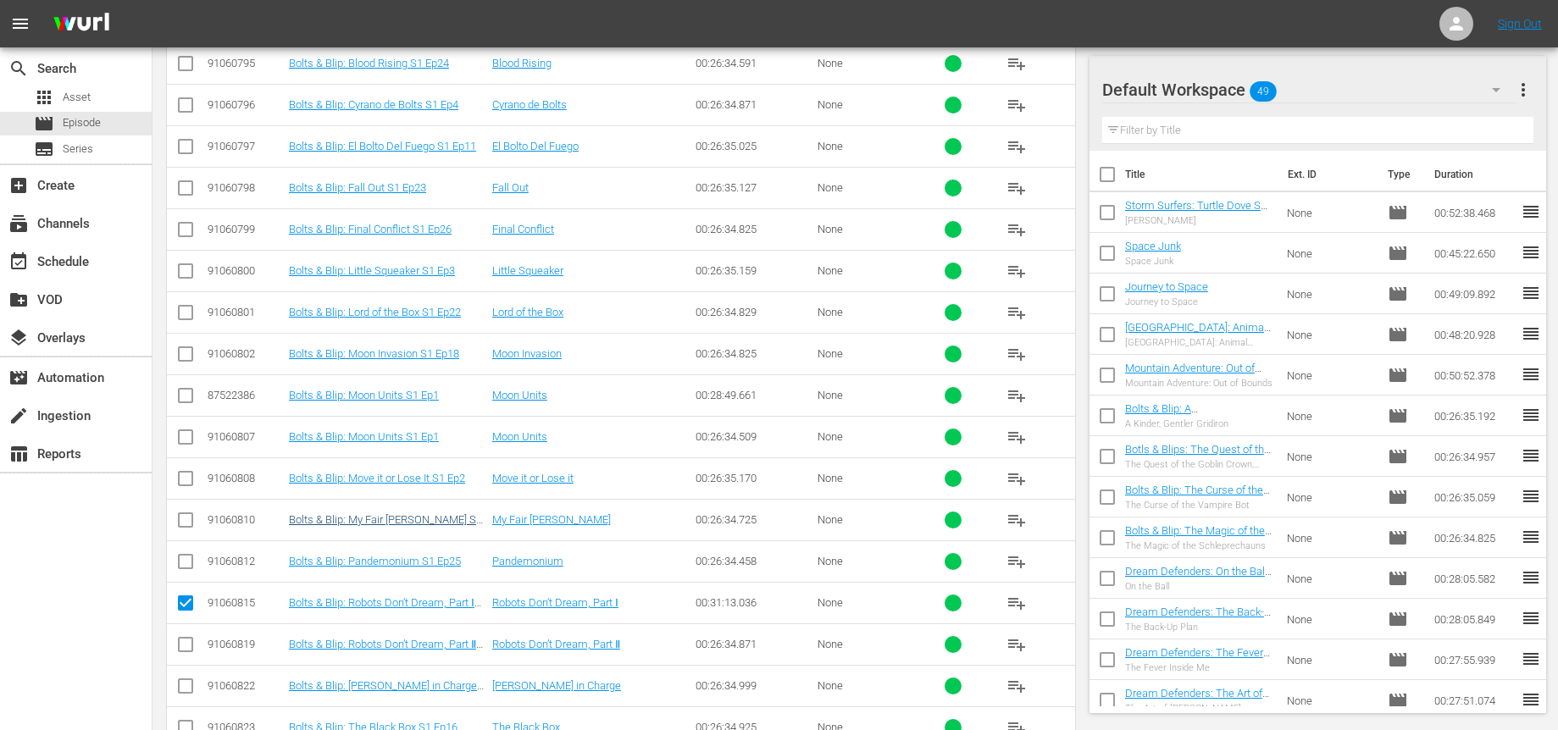
scroll to position [510, 0]
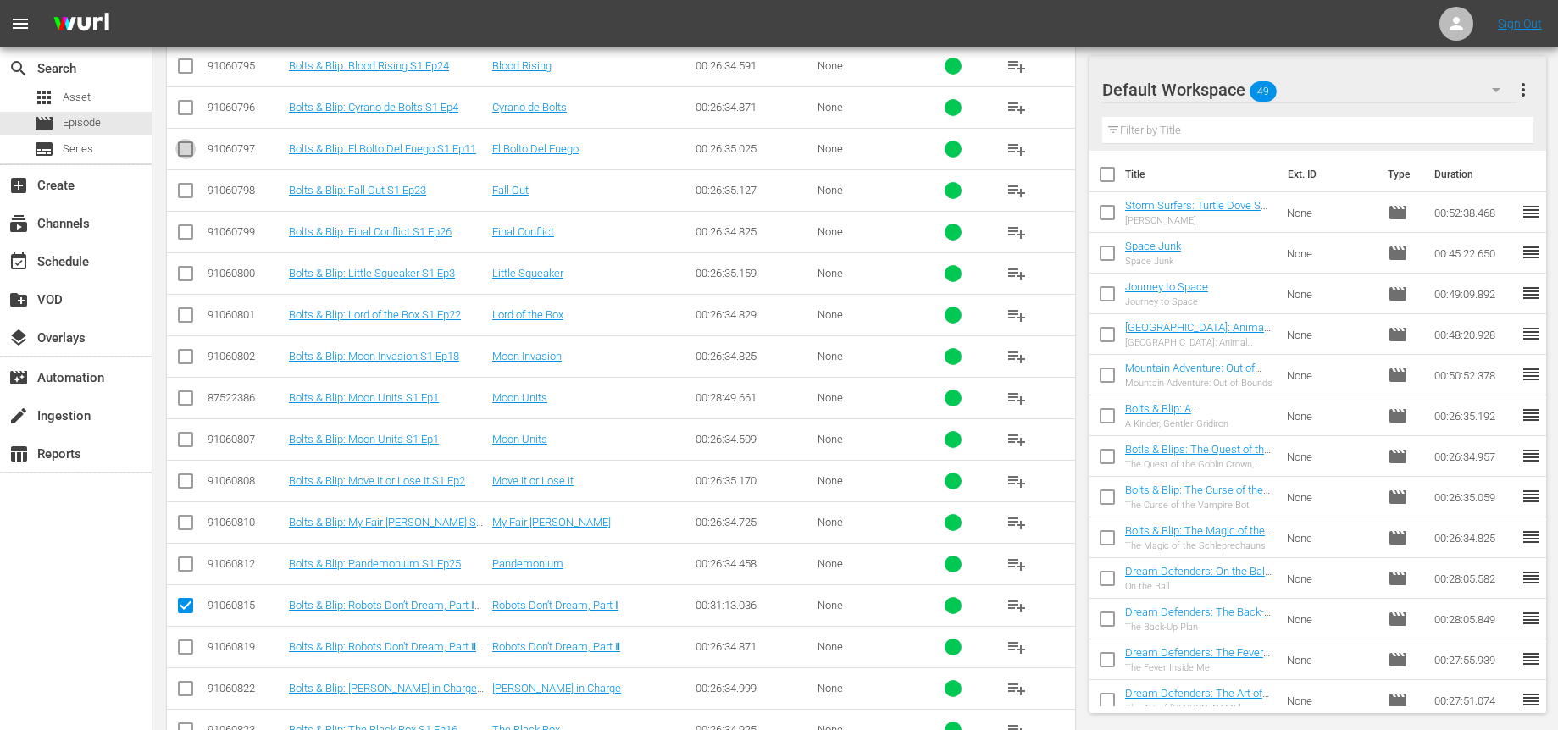
click at [181, 152] on input "checkbox" at bounding box center [185, 152] width 20 height 20
checkbox input "true"
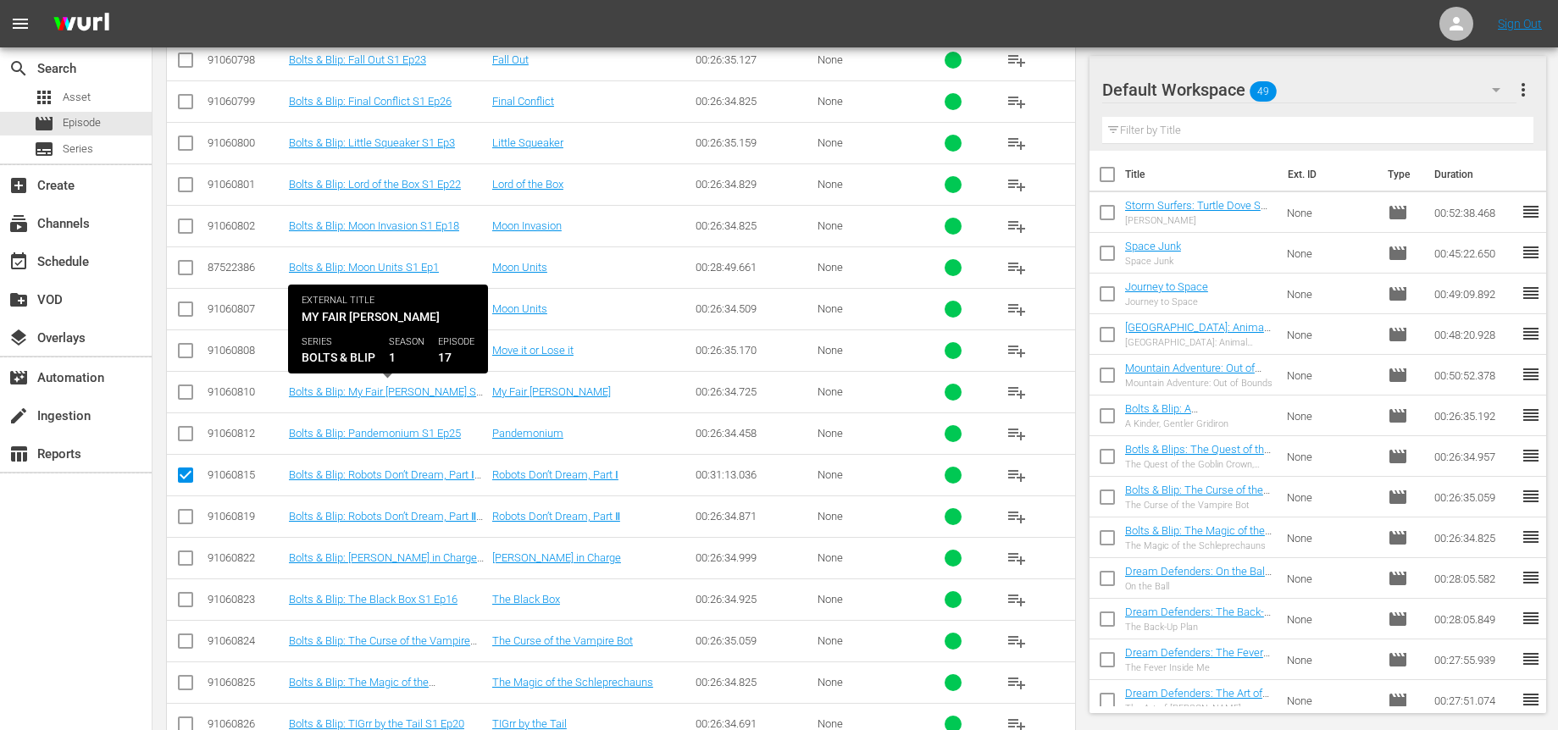
scroll to position [645, 0]
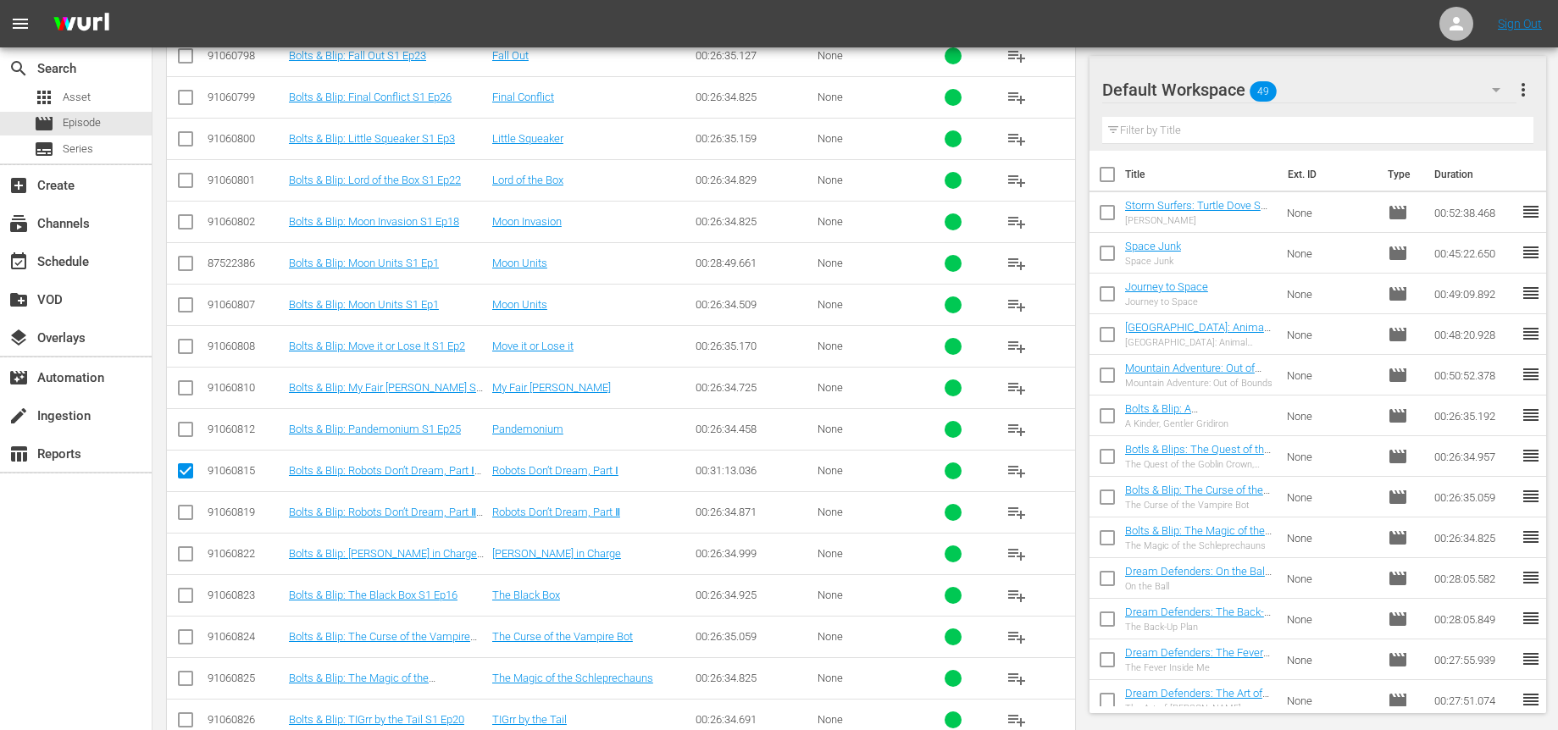
click at [188, 514] on input "checkbox" at bounding box center [185, 516] width 20 height 20
checkbox input "true"
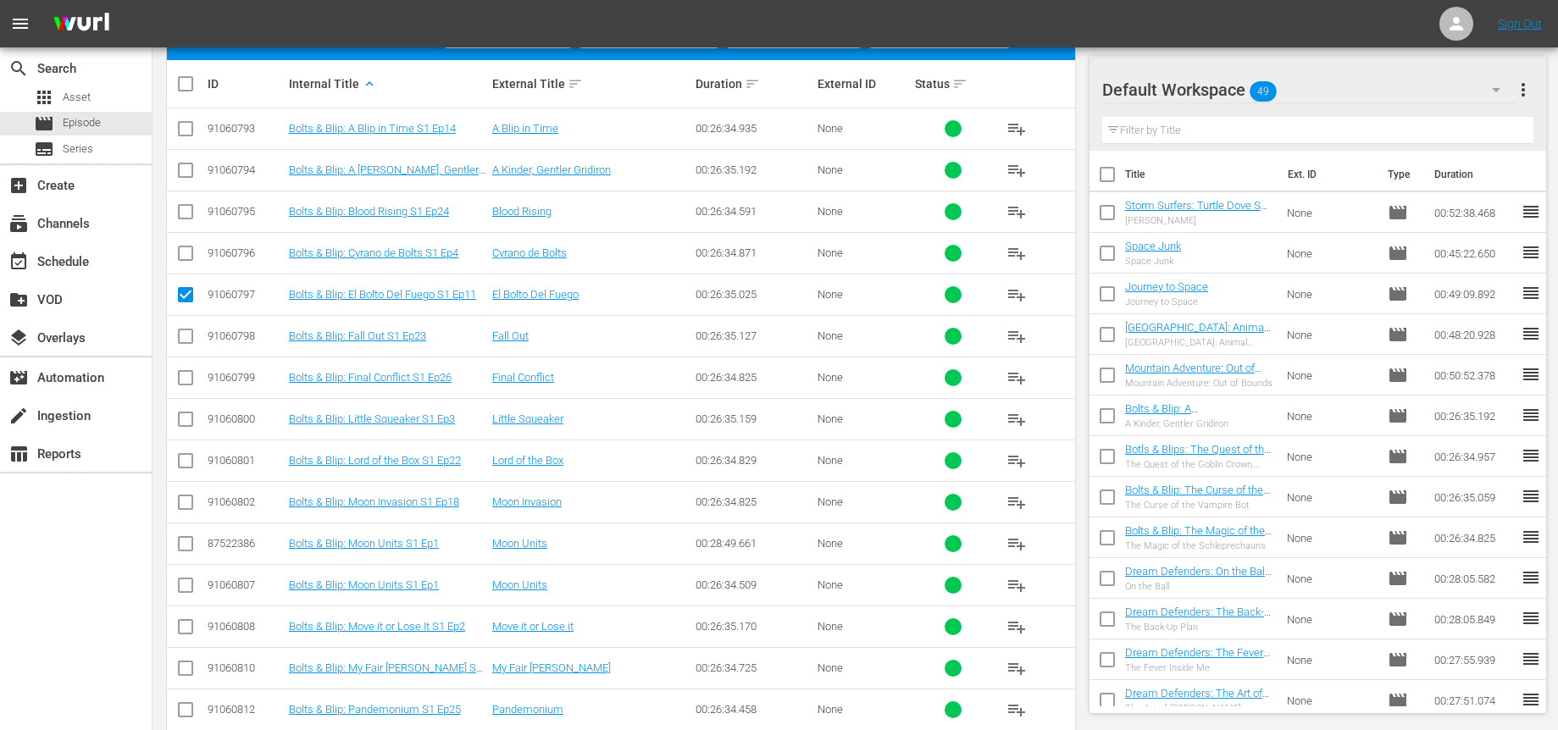
scroll to position [226, 0]
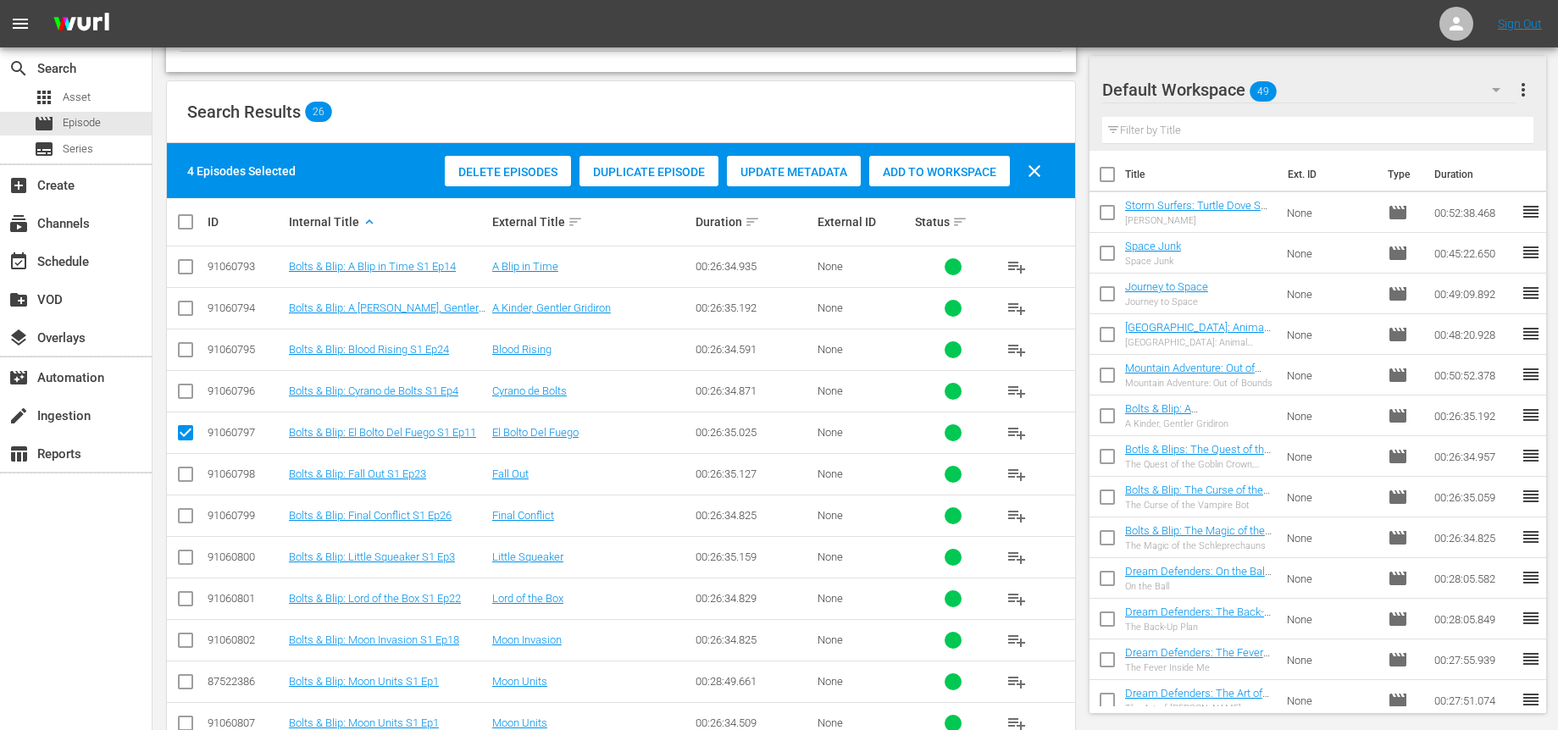
click at [938, 172] on span "Add to Workspace" at bounding box center [939, 172] width 141 height 14
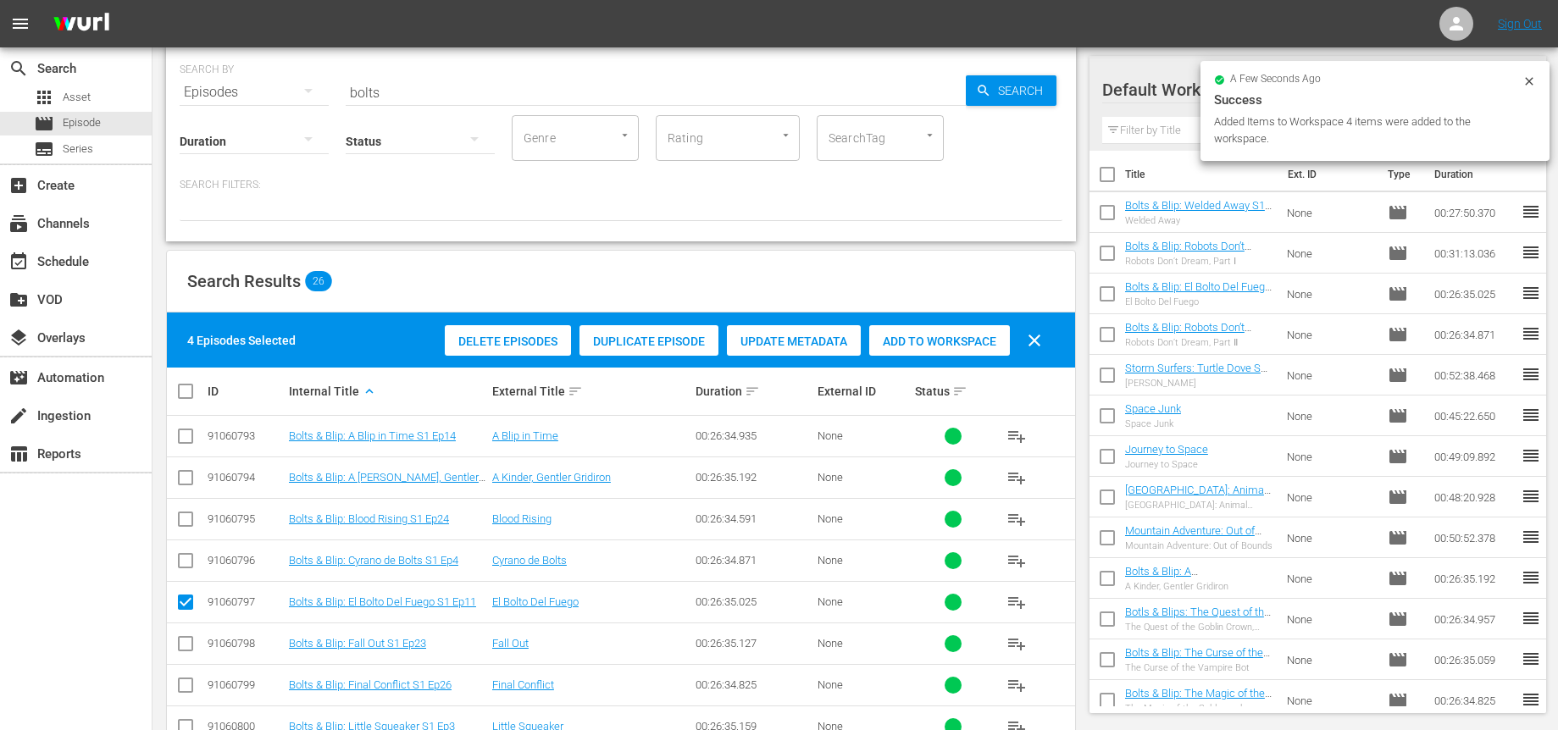
scroll to position [0, 0]
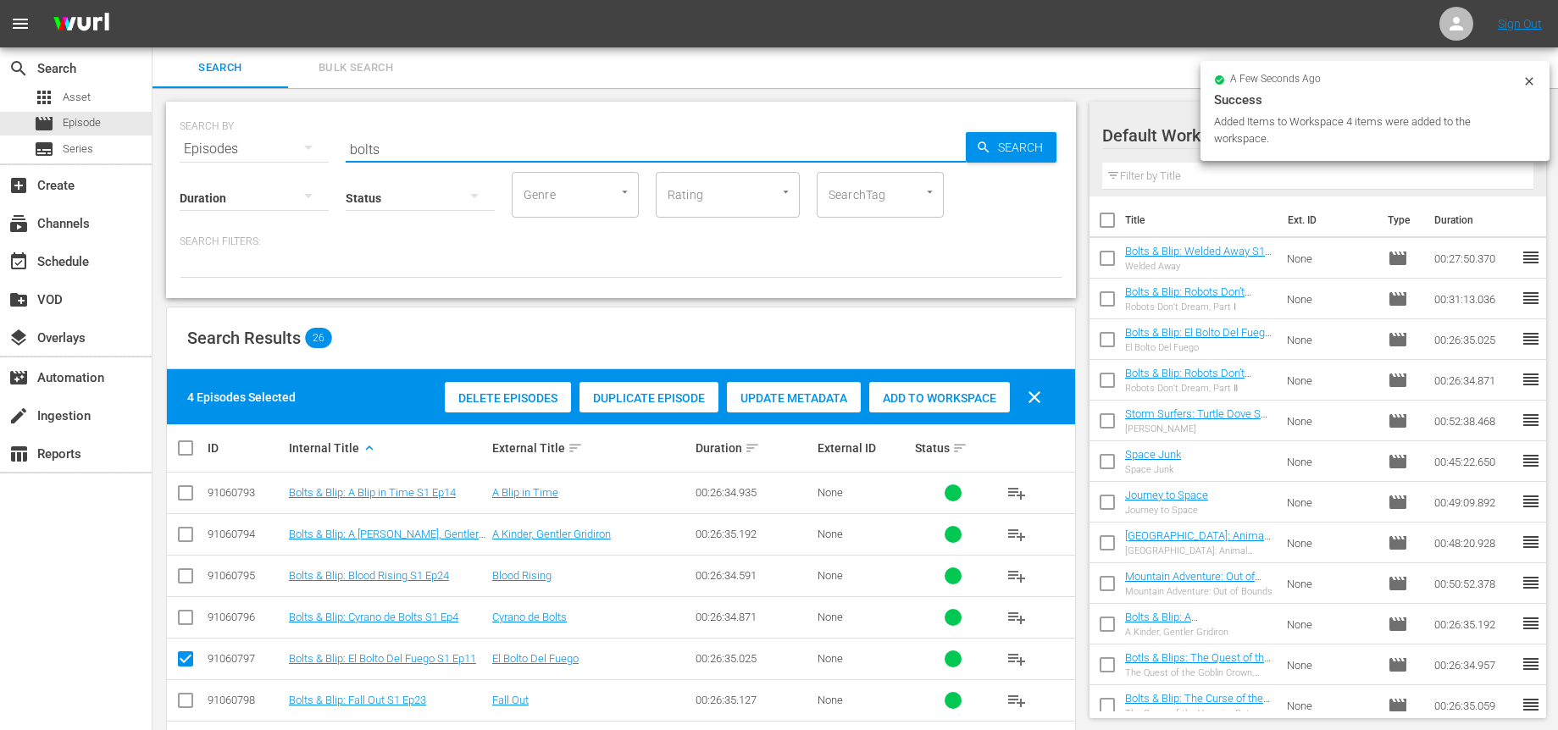
click at [474, 148] on input "bolts" at bounding box center [656, 149] width 620 height 41
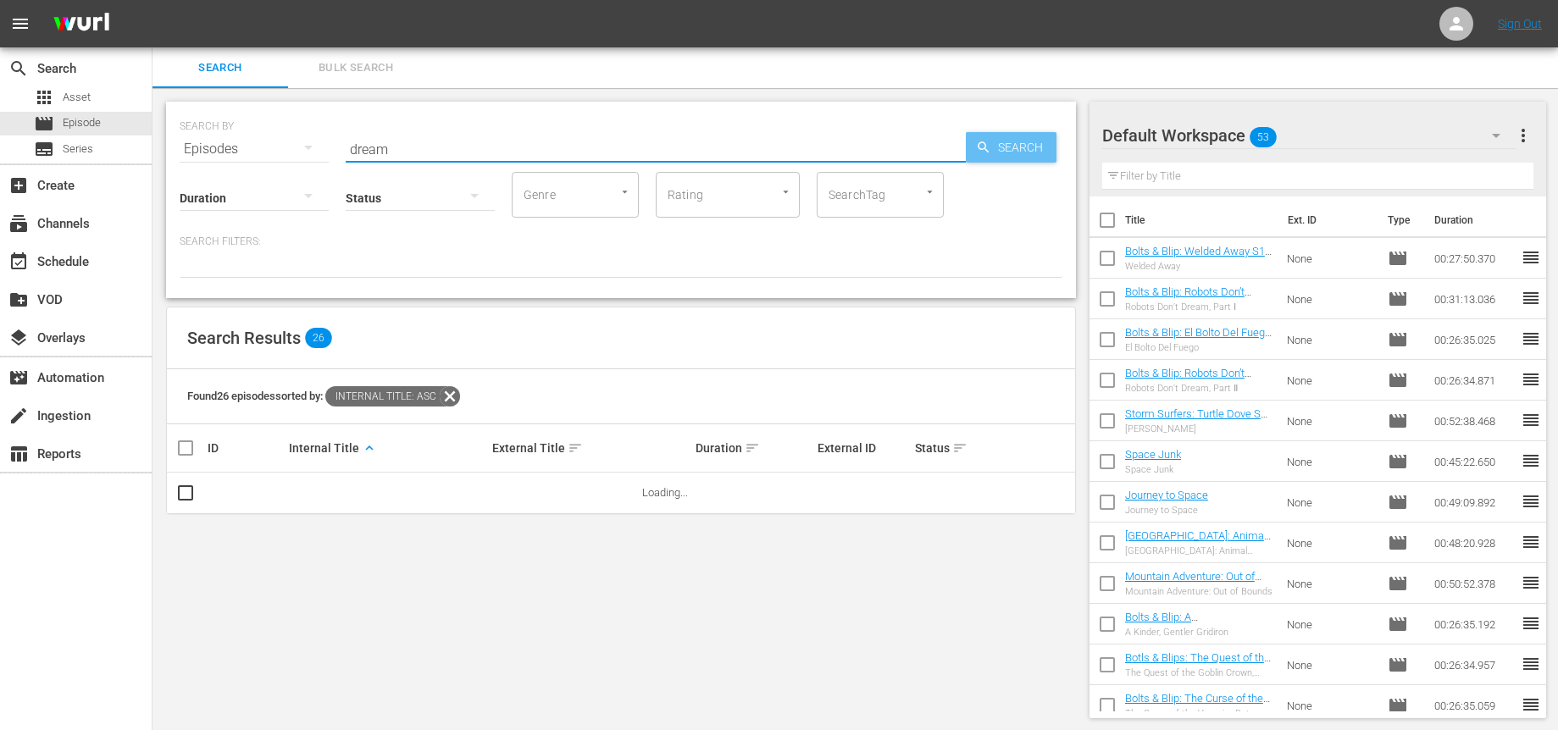
type input "dream"
click at [1000, 149] on span "Search" at bounding box center [1023, 147] width 65 height 30
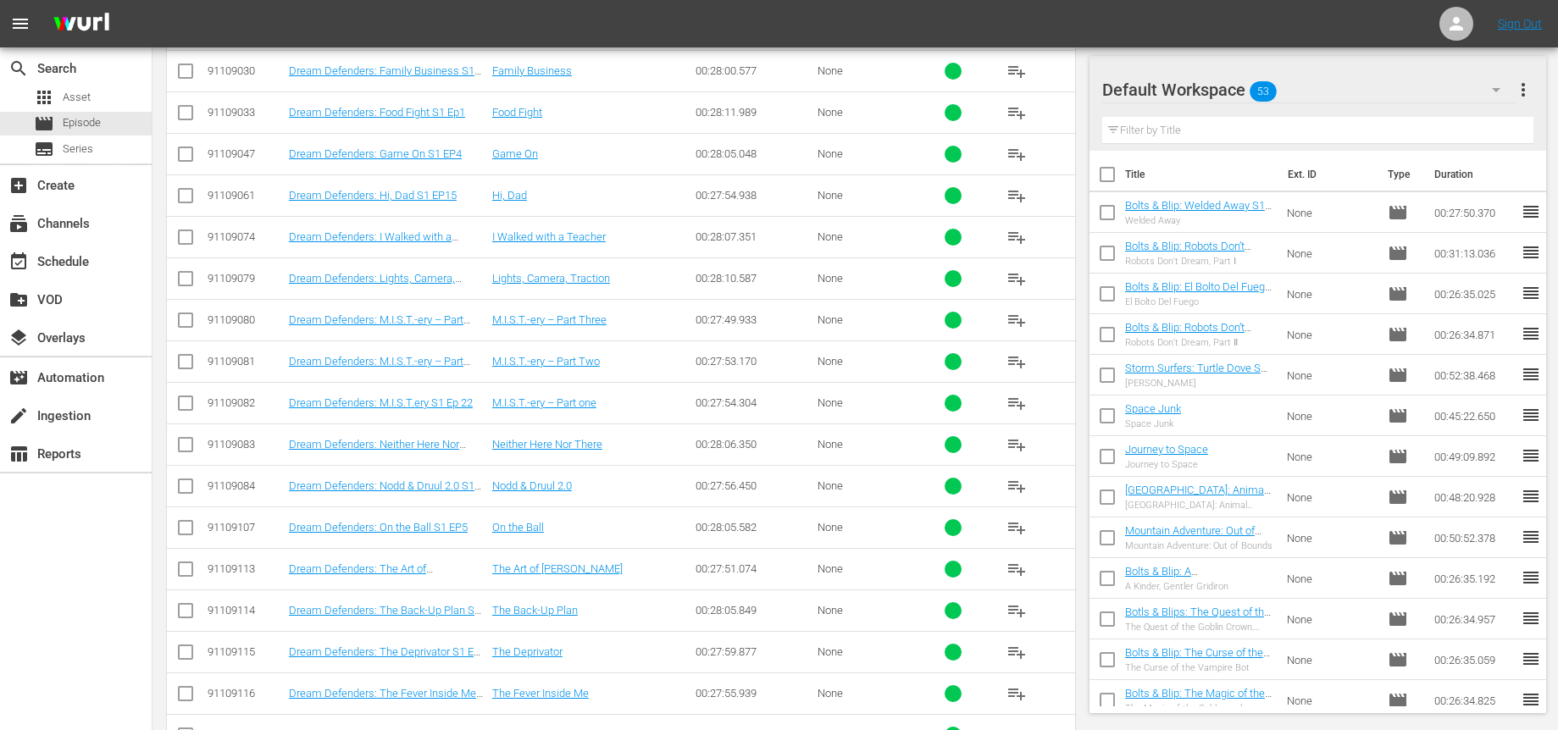
scroll to position [676, 0]
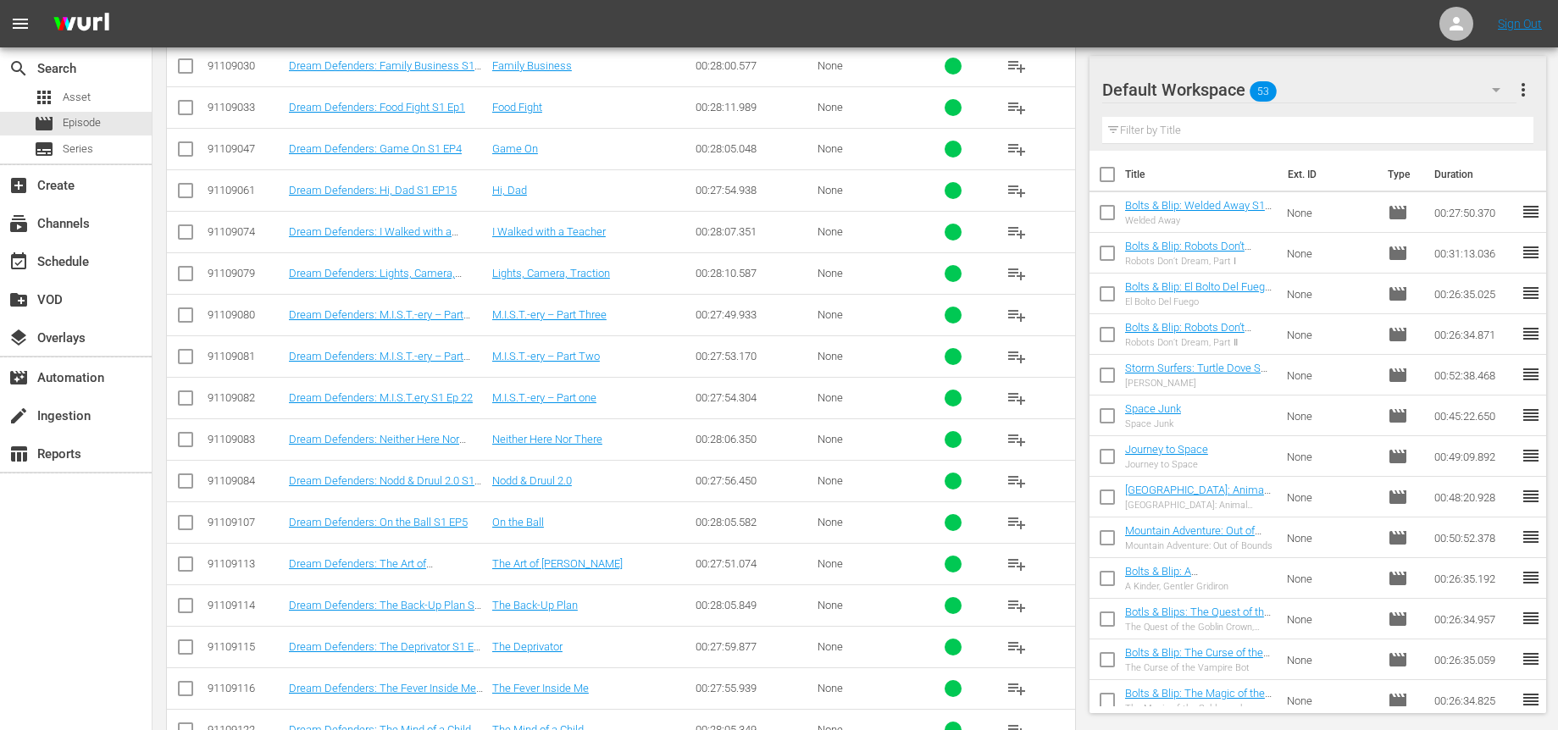
click at [186, 441] on input "checkbox" at bounding box center [185, 443] width 20 height 20
checkbox input "true"
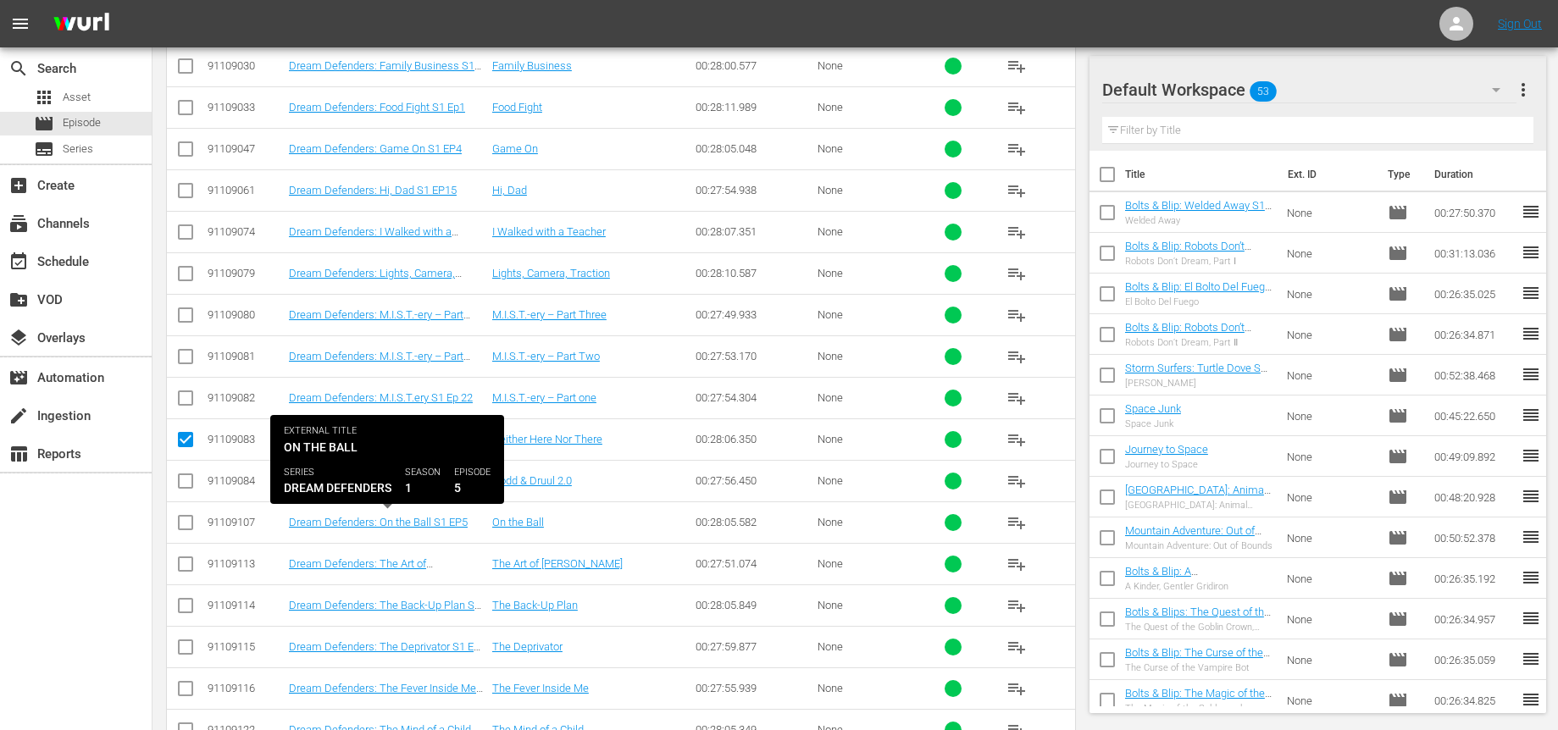
scroll to position [770, 0]
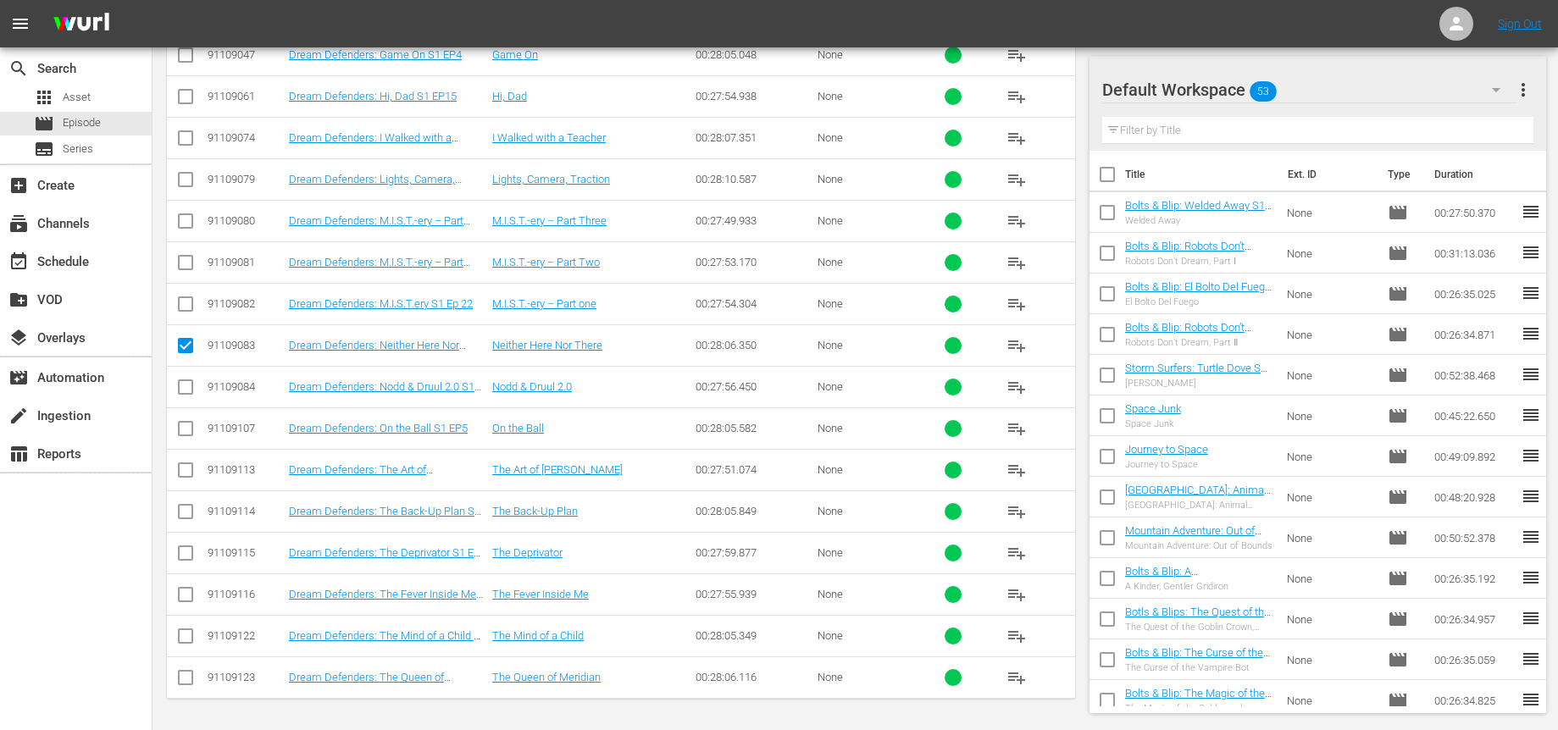
click at [180, 678] on input "checkbox" at bounding box center [185, 681] width 20 height 20
checkbox input "true"
click at [188, 638] on input "checkbox" at bounding box center [185, 639] width 20 height 20
checkbox input "true"
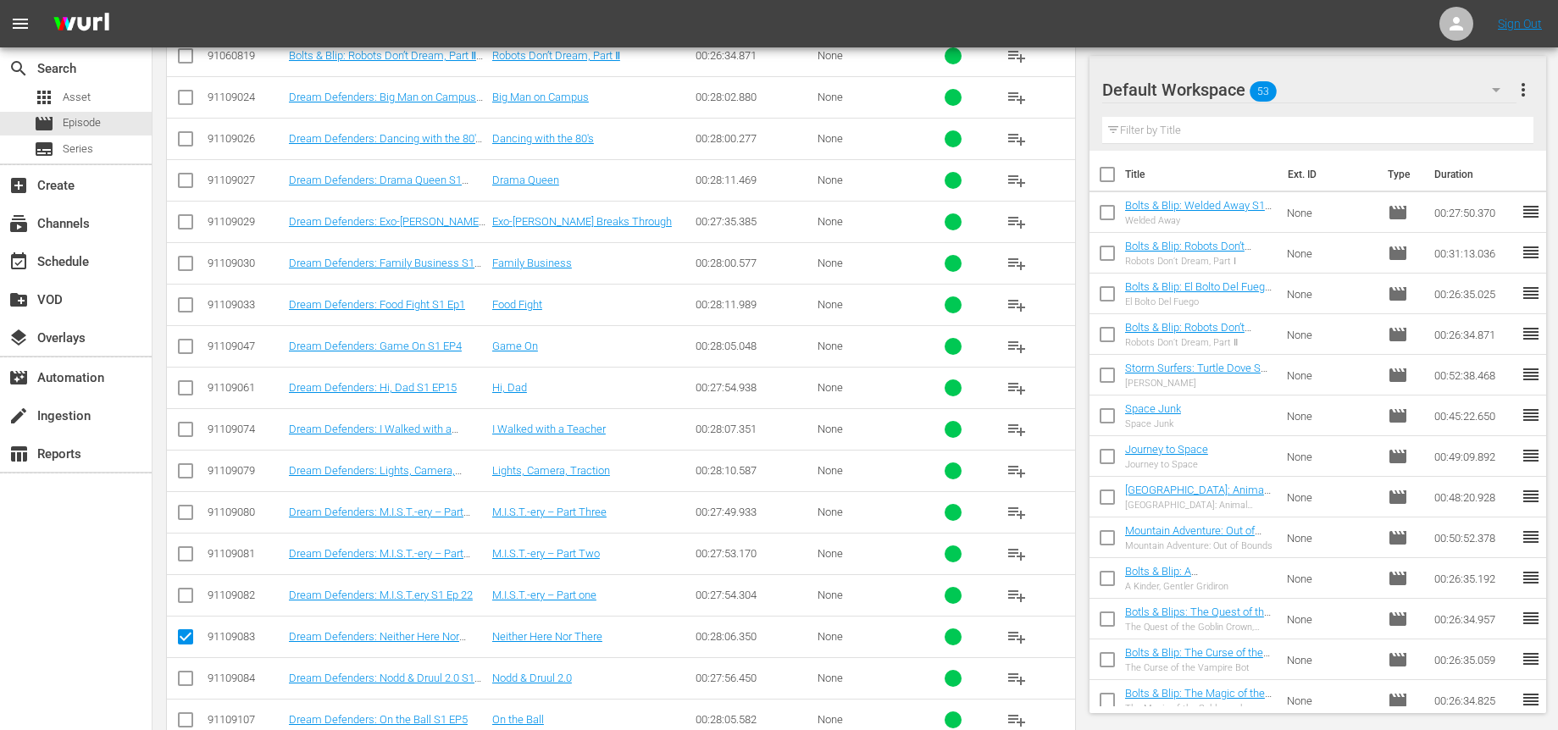
scroll to position [408, 0]
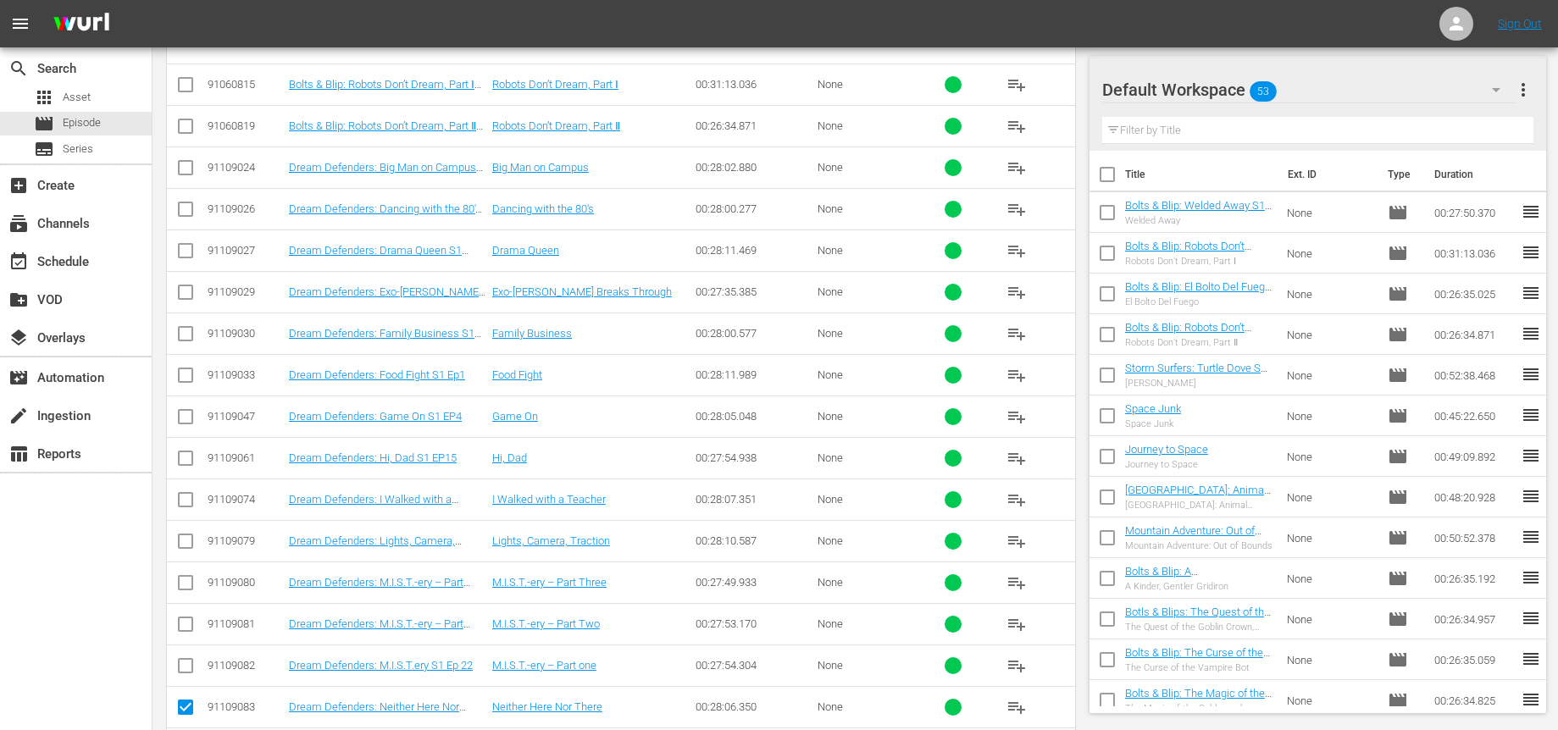
click at [182, 168] on input "checkbox" at bounding box center [185, 171] width 20 height 20
checkbox input "true"
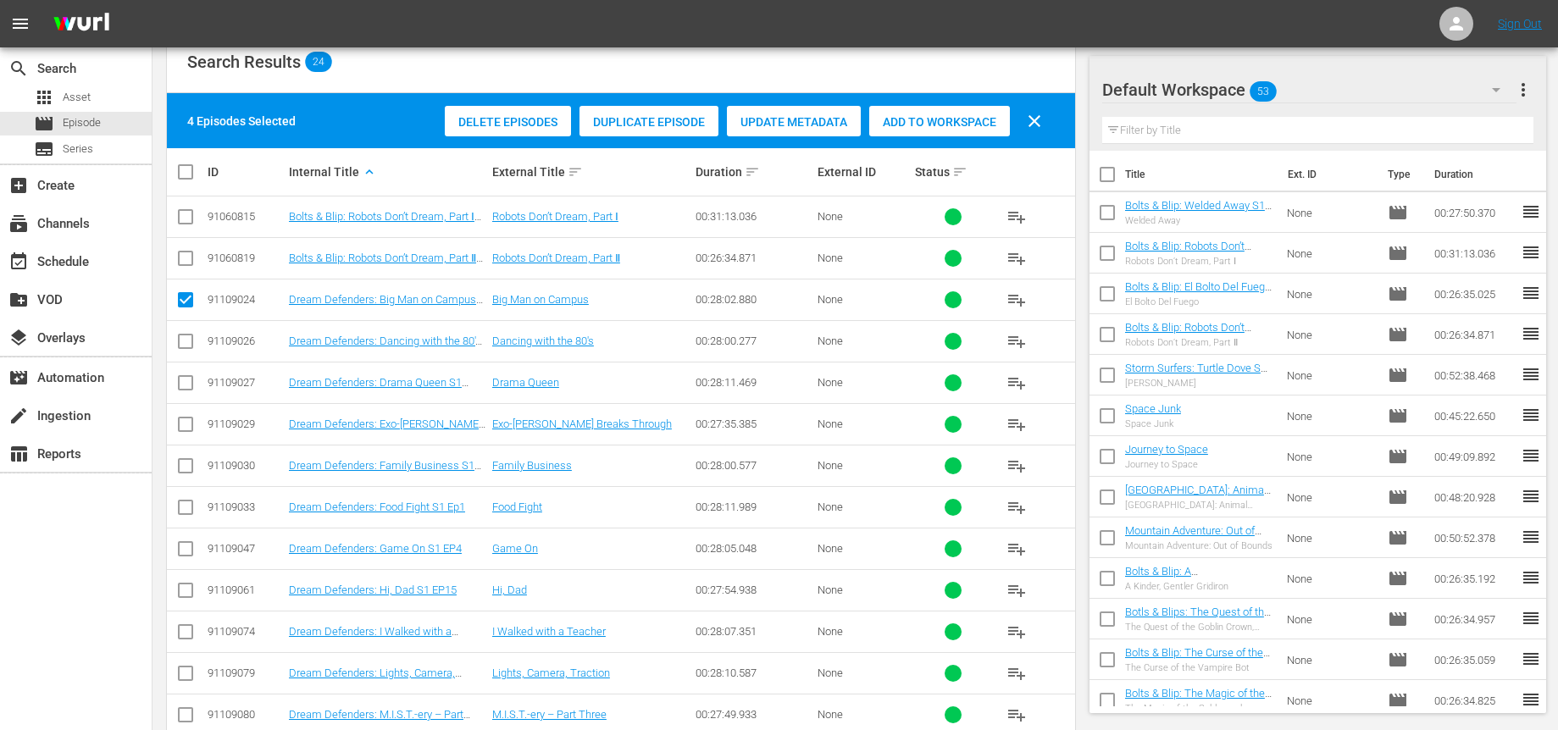
click at [948, 119] on span "Add to Workspace" at bounding box center [939, 122] width 141 height 14
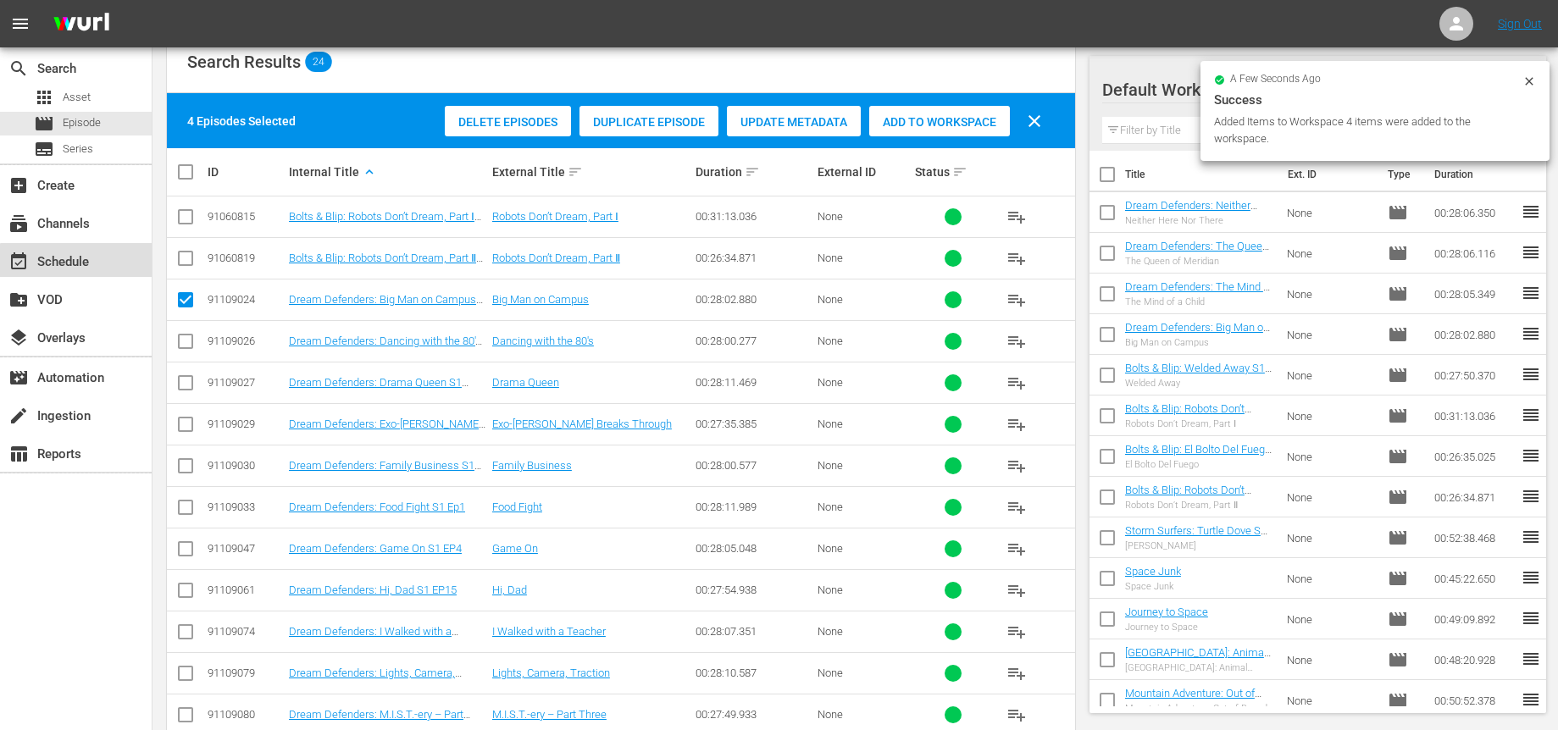
click at [104, 256] on div "event_available Schedule" at bounding box center [76, 260] width 152 height 34
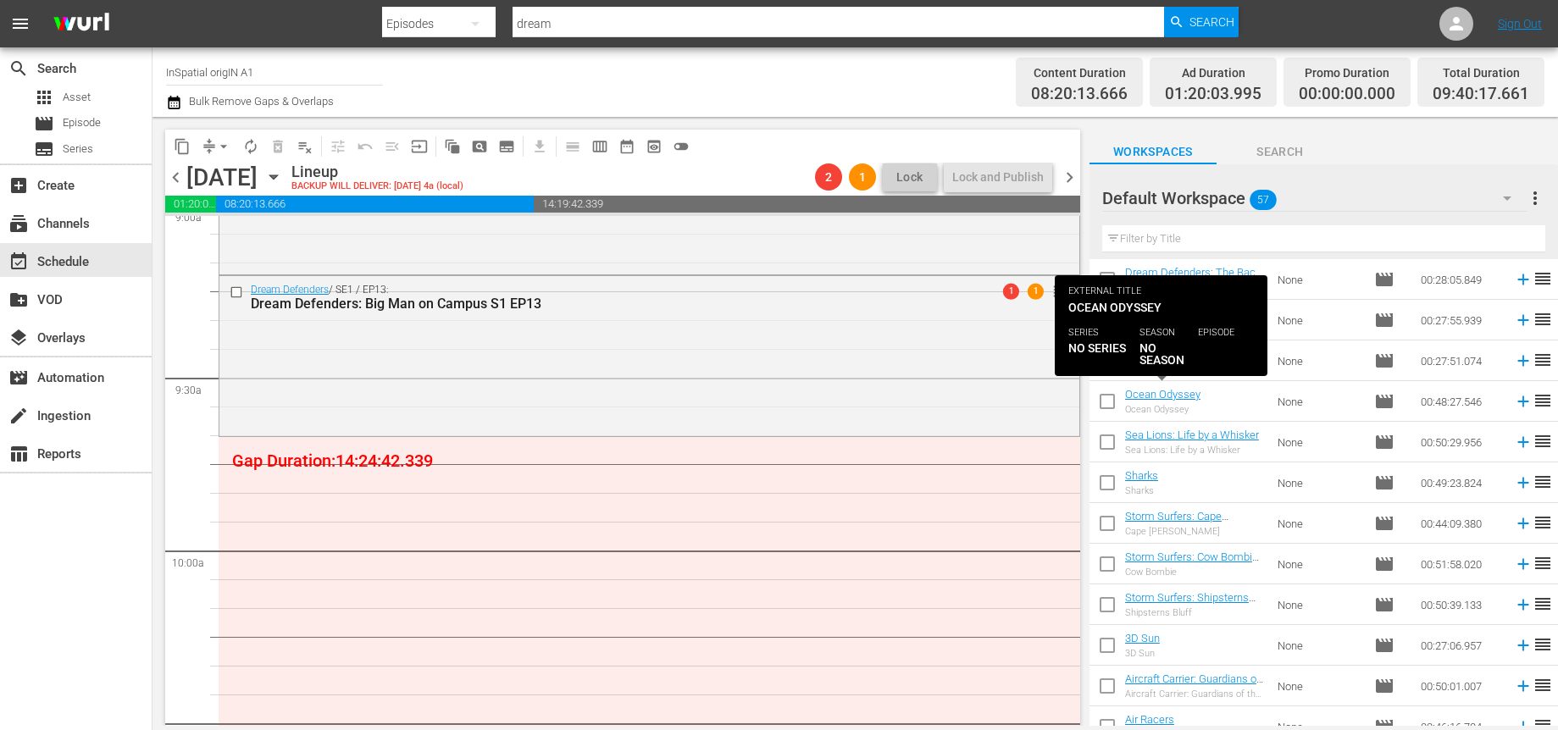
scroll to position [833, 0]
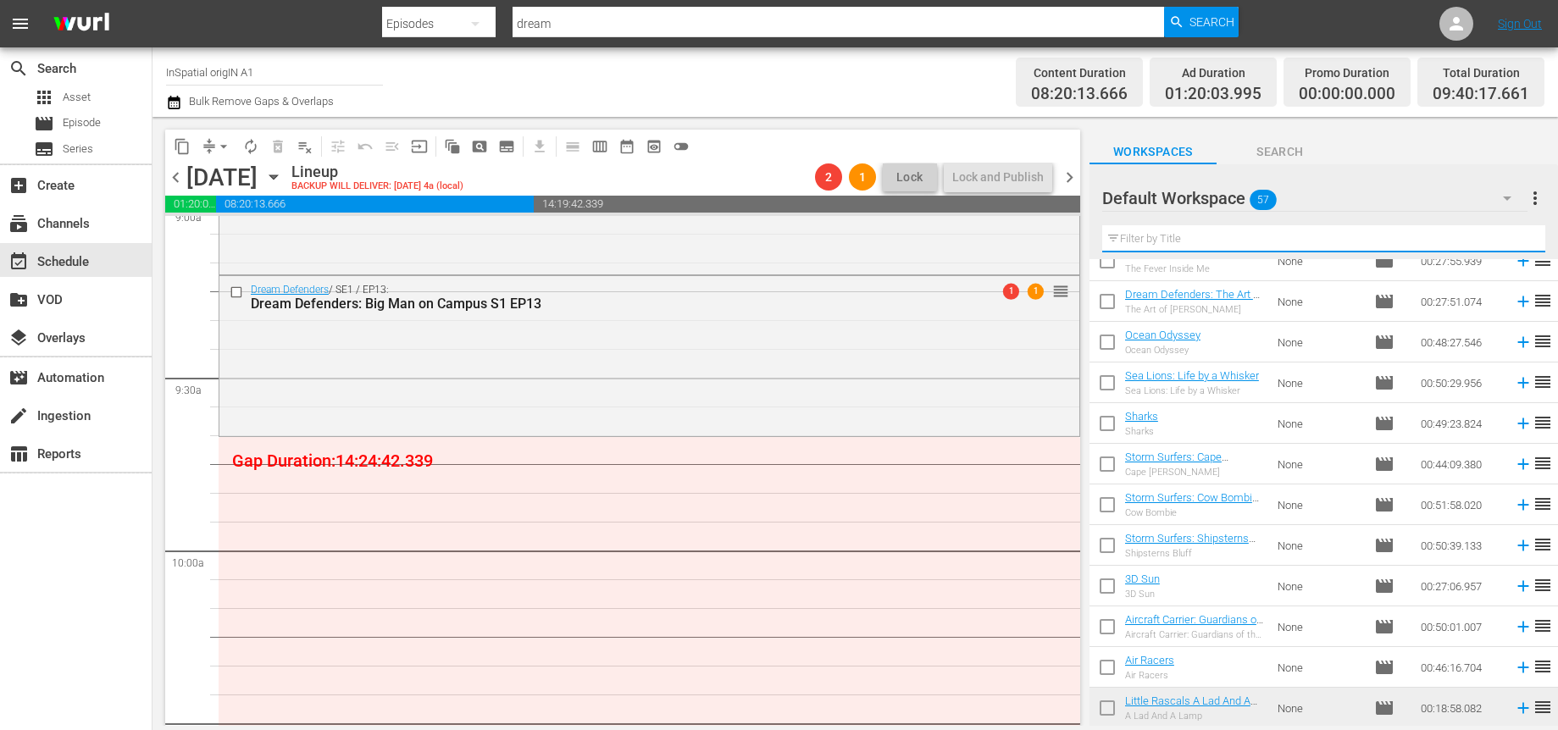
click at [1129, 236] on input "text" at bounding box center [1323, 238] width 443 height 27
click at [1537, 194] on span "more_vert" at bounding box center [1535, 198] width 20 height 20
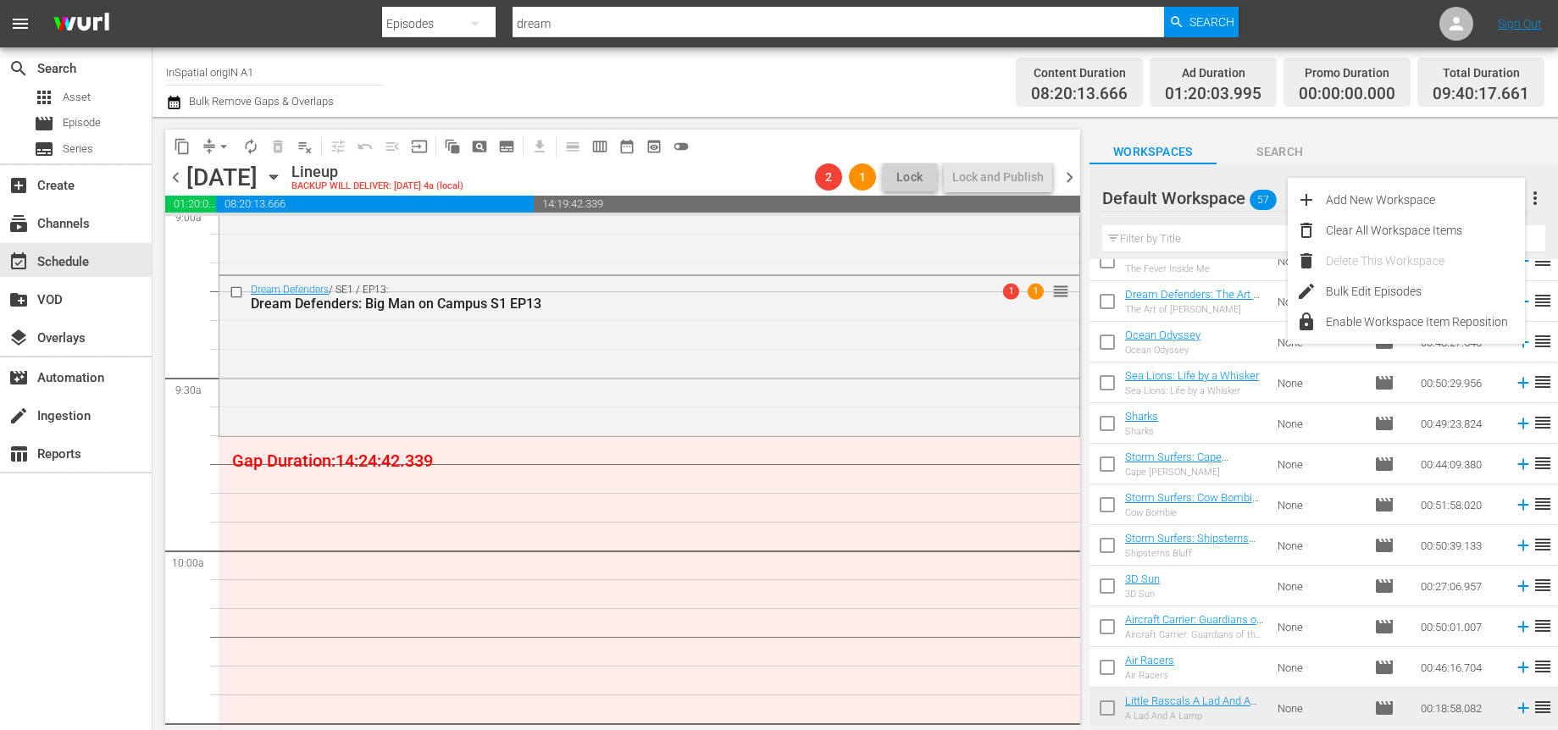
click at [1192, 225] on input "text" at bounding box center [1323, 238] width 443 height 27
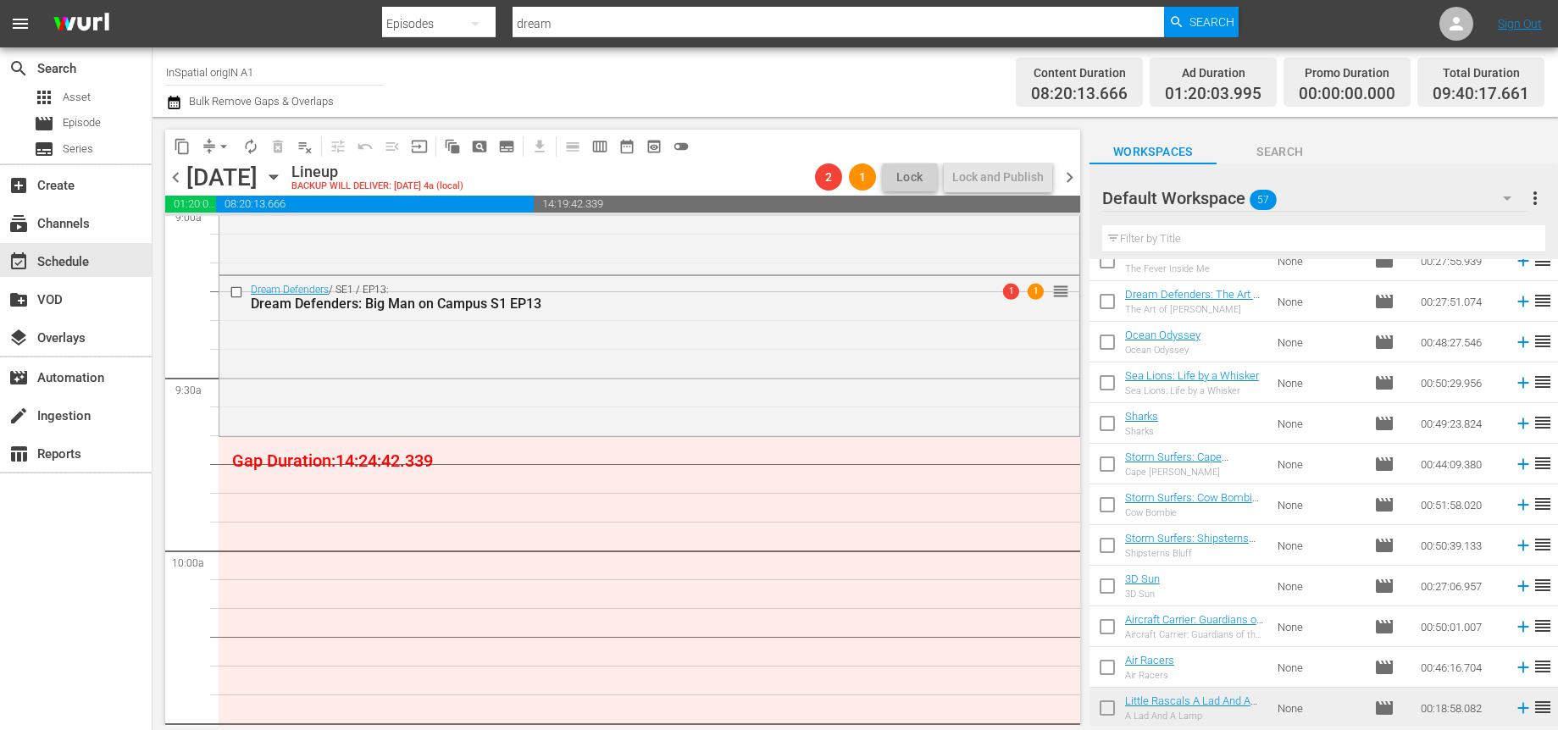
click at [1509, 197] on icon "button" at bounding box center [1507, 199] width 8 height 4
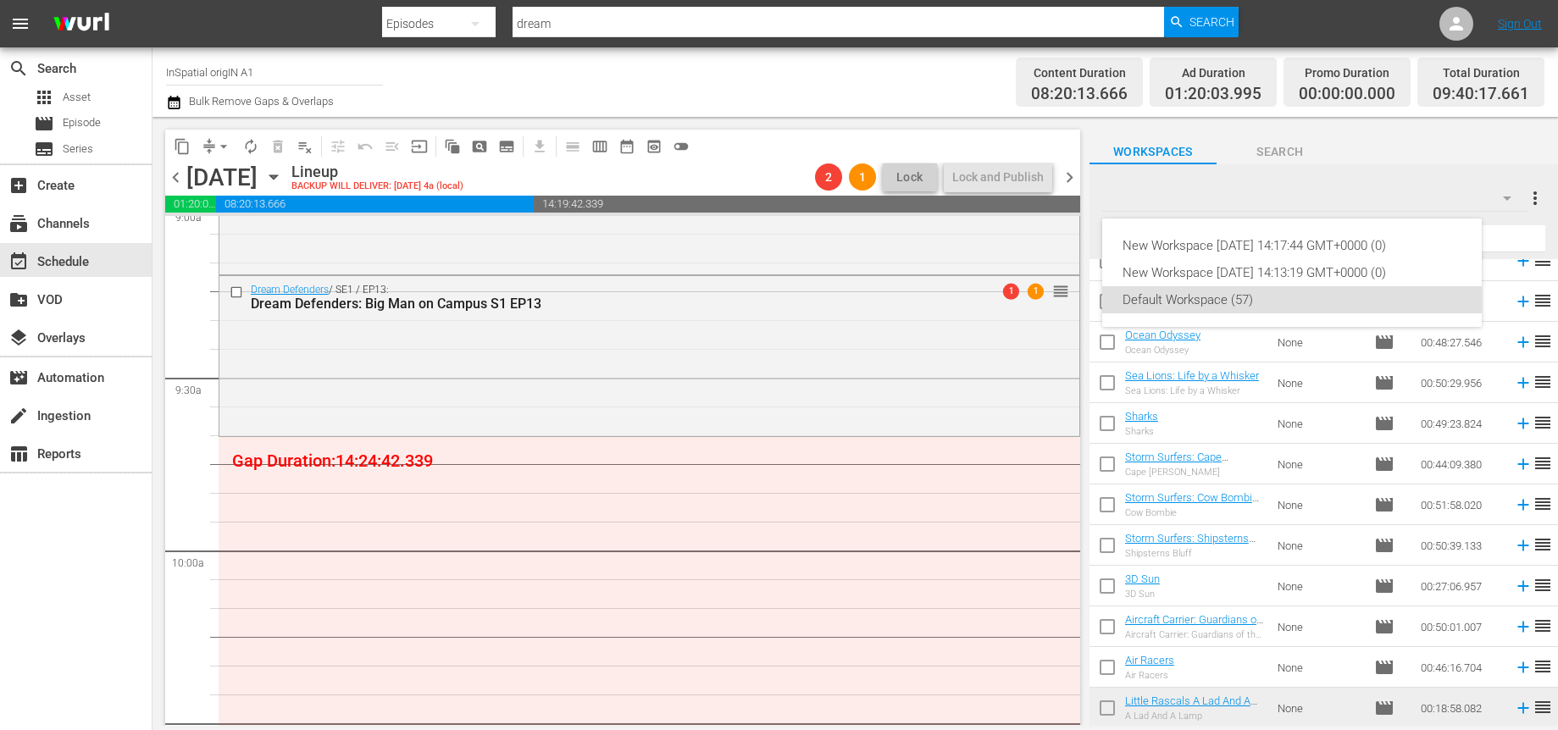
click at [1509, 197] on div "New Workspace Fri Oct 03 2025 14:17:44 GMT+0000 (0) New Workspace Tue Sep 23 20…" at bounding box center [779, 365] width 1558 height 730
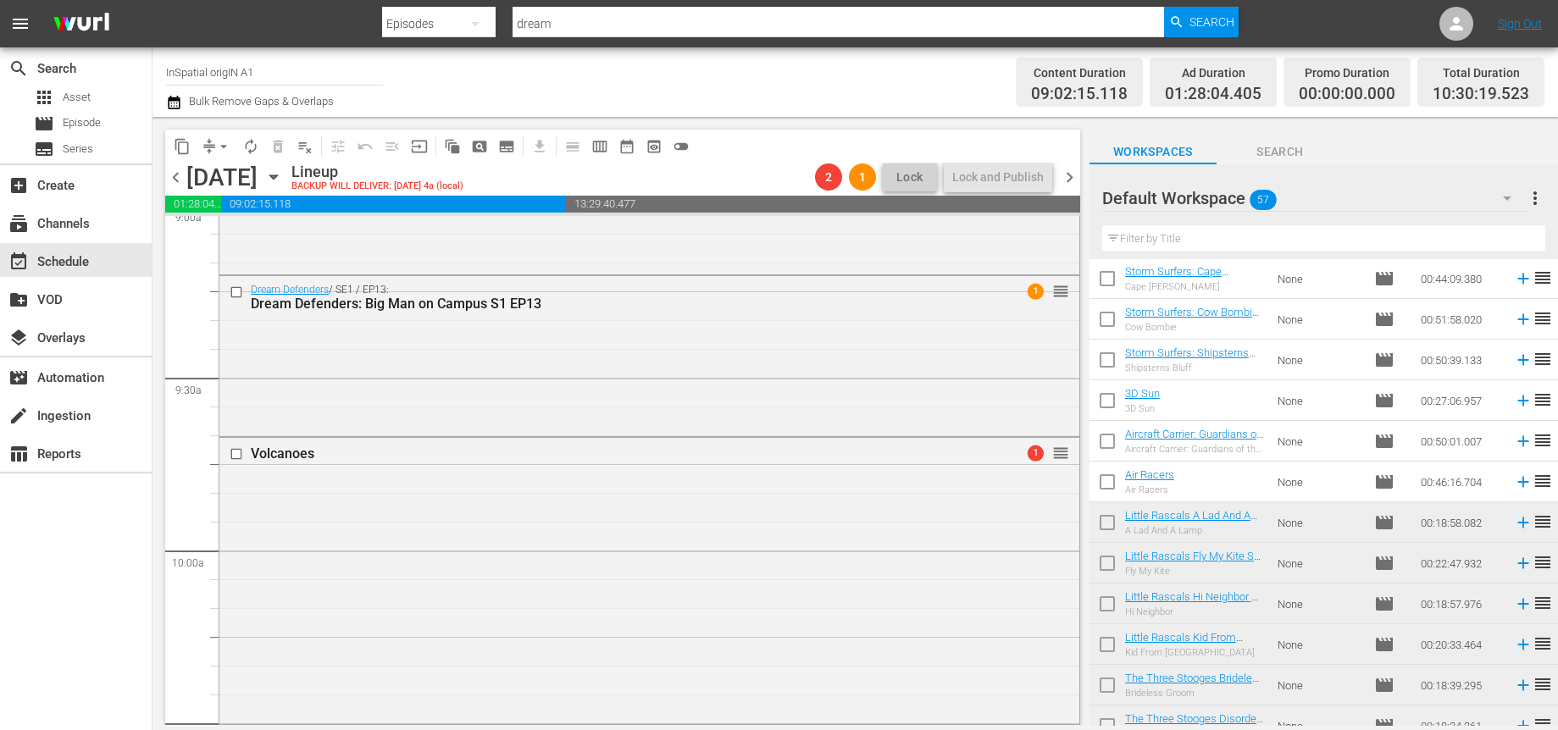
scroll to position [966, 0]
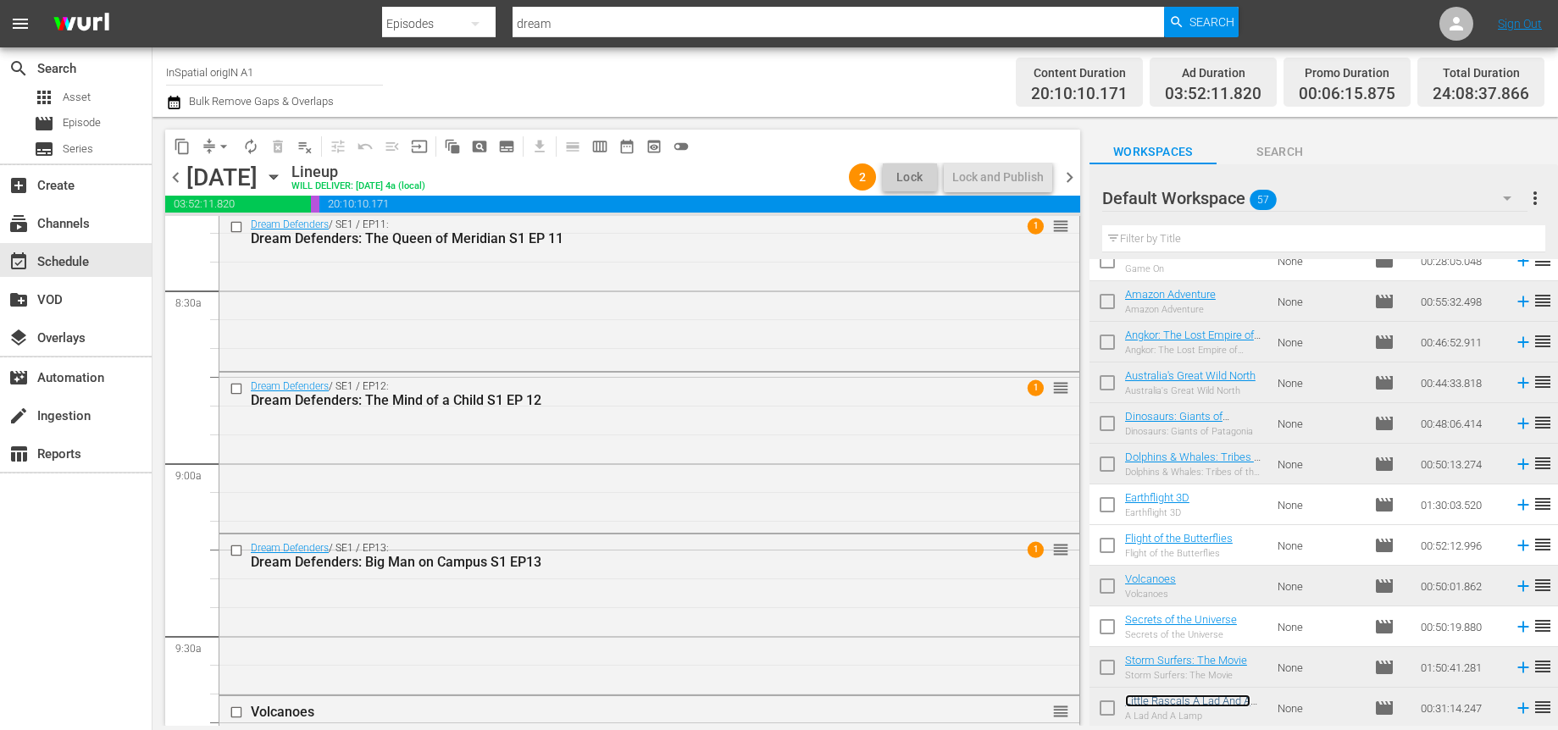
scroll to position [2785, 0]
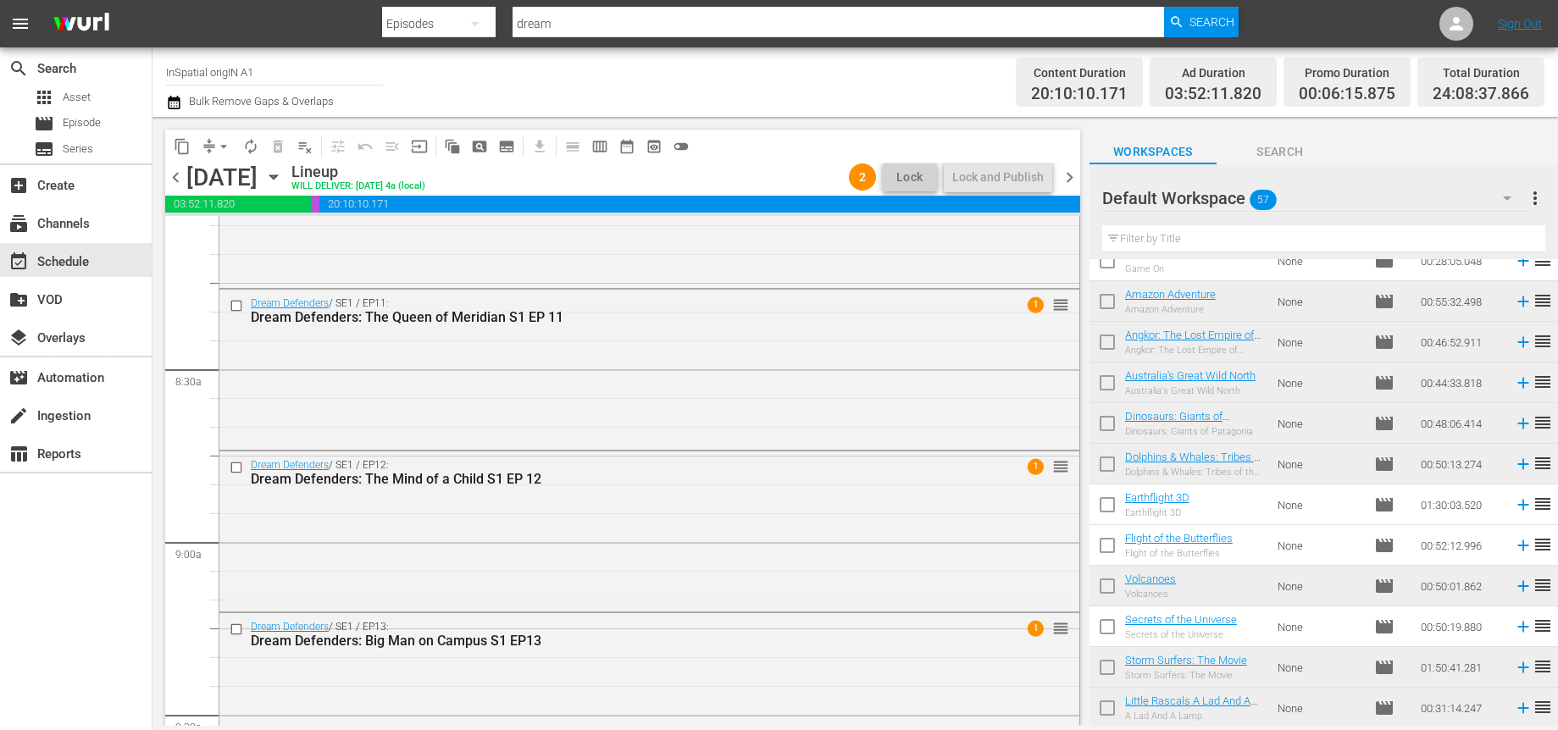
click at [1037, 460] on span "1" at bounding box center [1036, 466] width 16 height 16
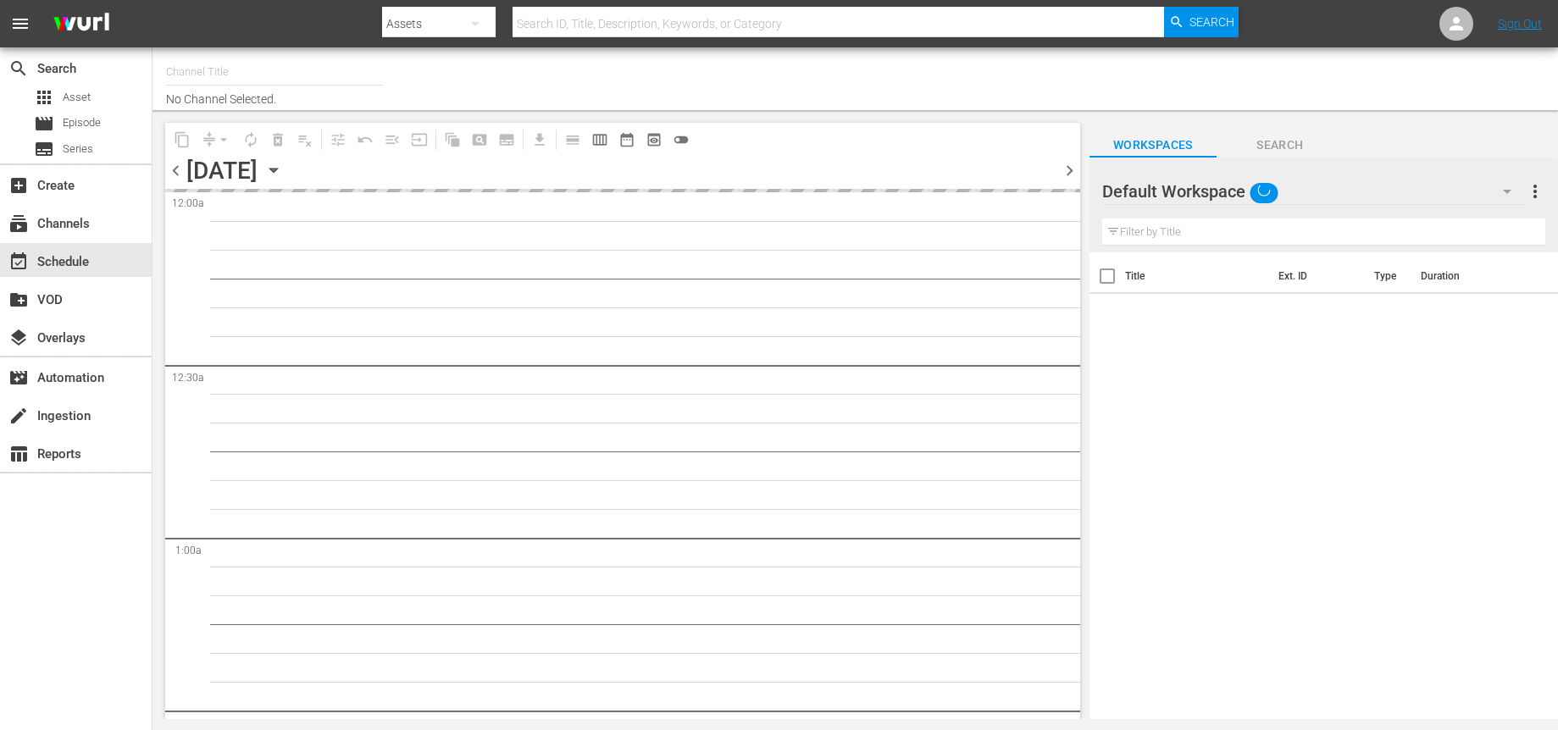
type input "InSpatial origIN A1 (2094)"
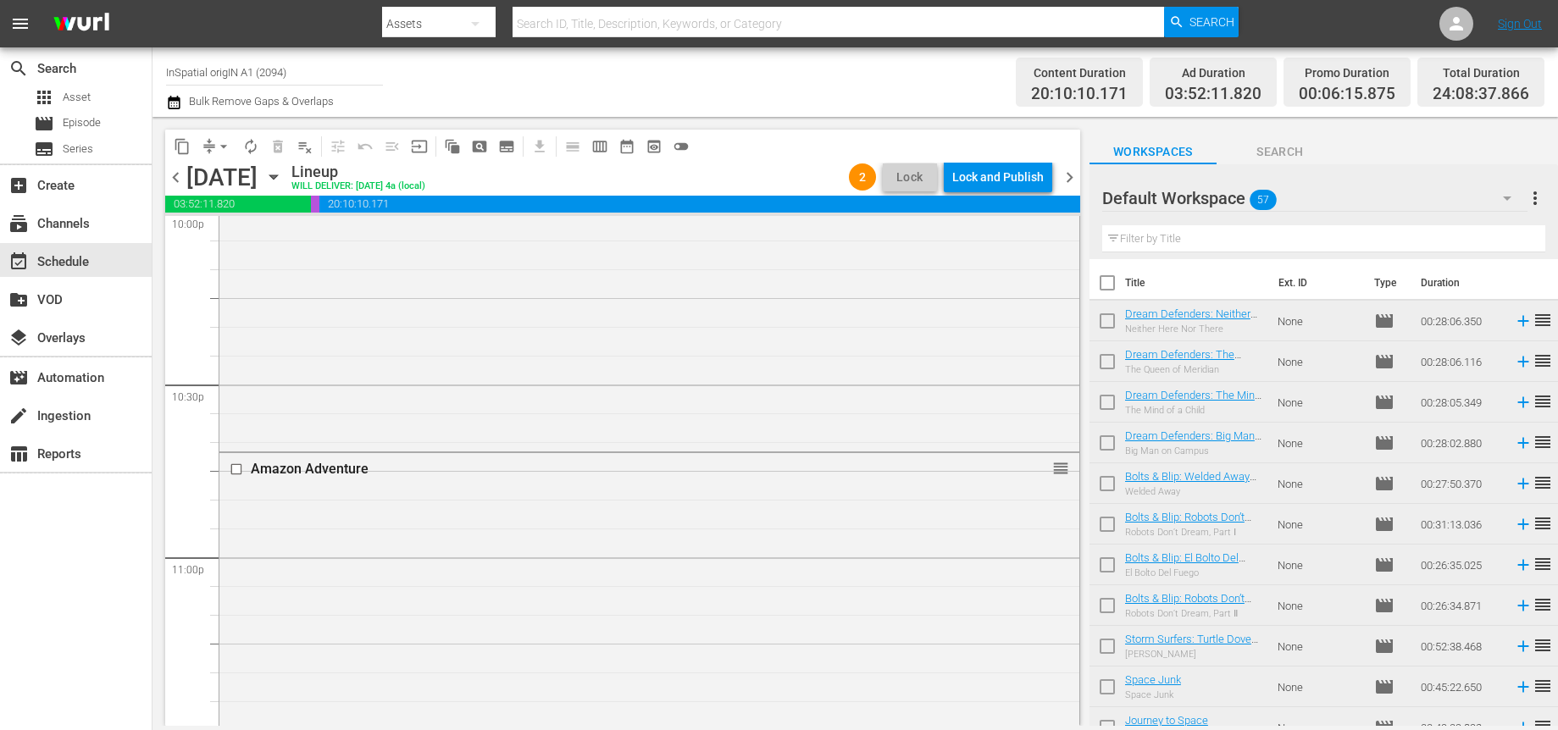
scroll to position [7835, 0]
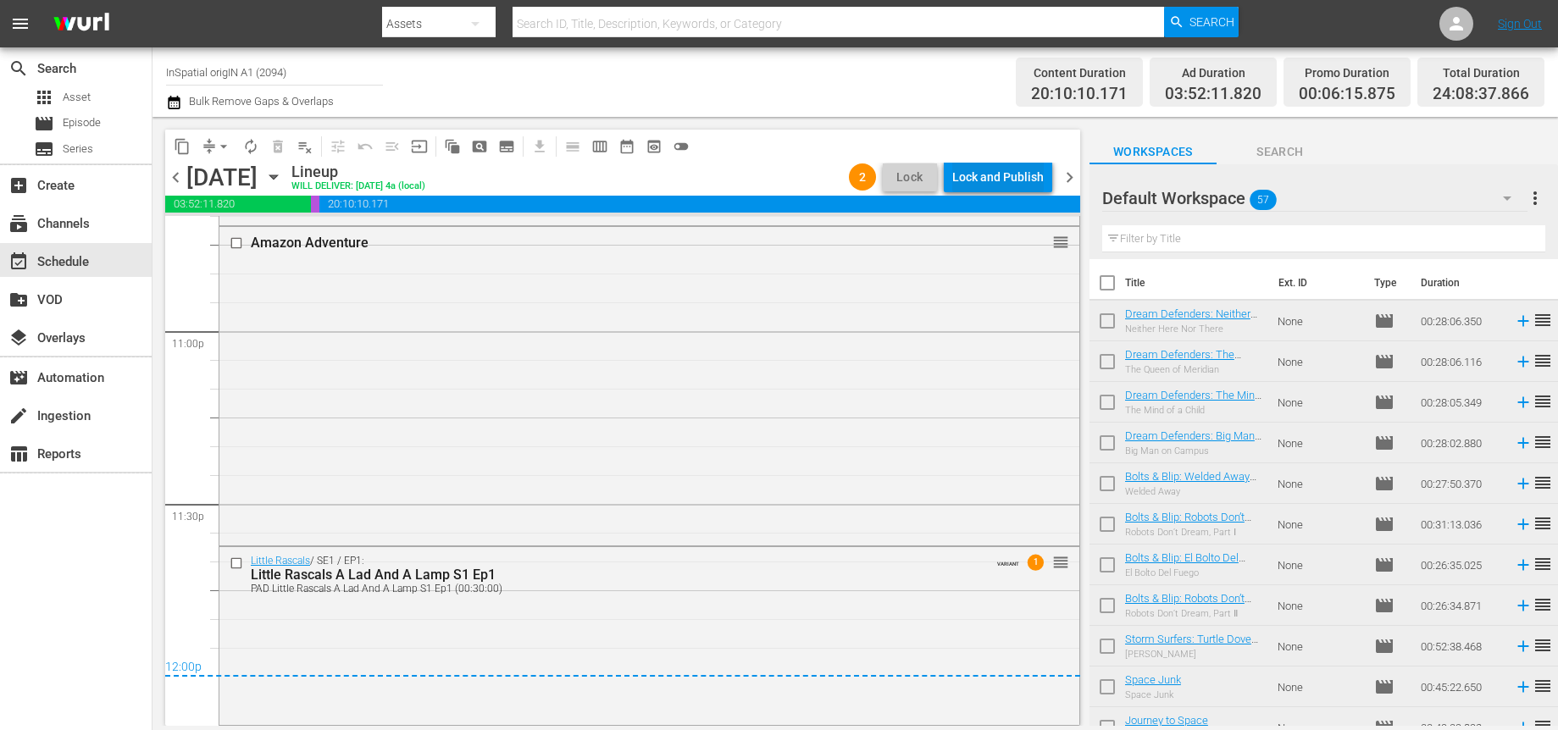
click at [1002, 180] on div "Lock and Publish" at bounding box center [997, 177] width 91 height 30
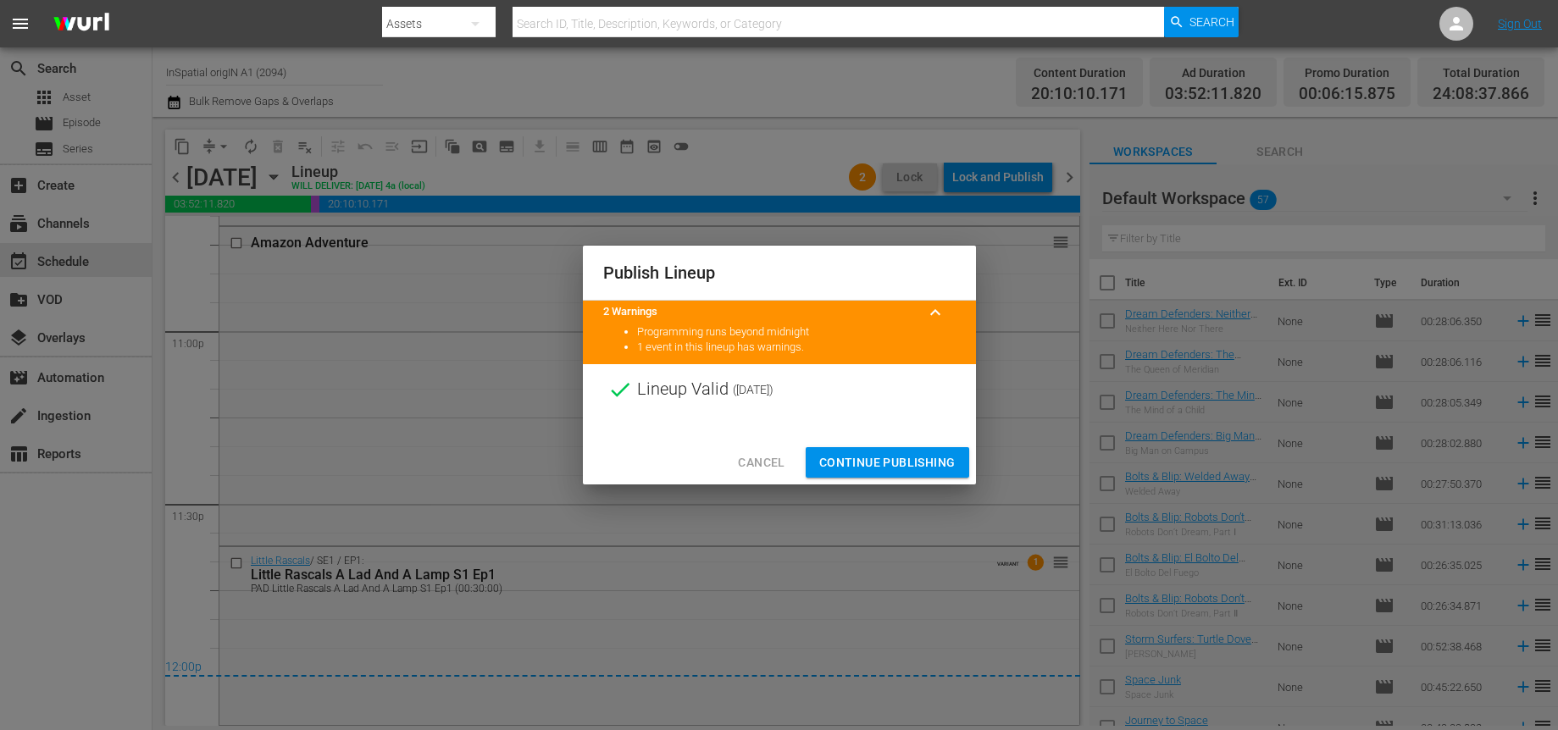
click at [875, 468] on span "Continue Publishing" at bounding box center [887, 462] width 136 height 21
